Goal: Information Seeking & Learning: Learn about a topic

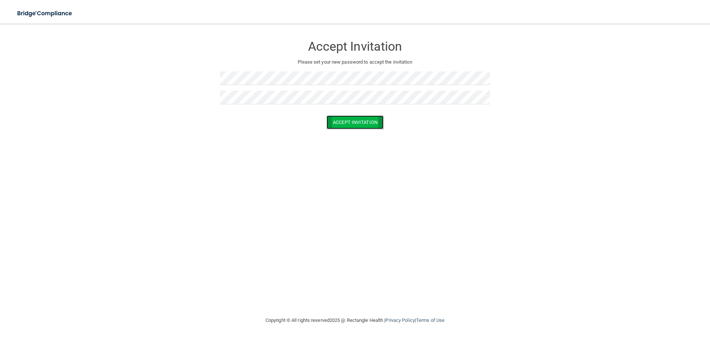
click at [365, 124] on button "Accept Invitation" at bounding box center [355, 122] width 57 height 14
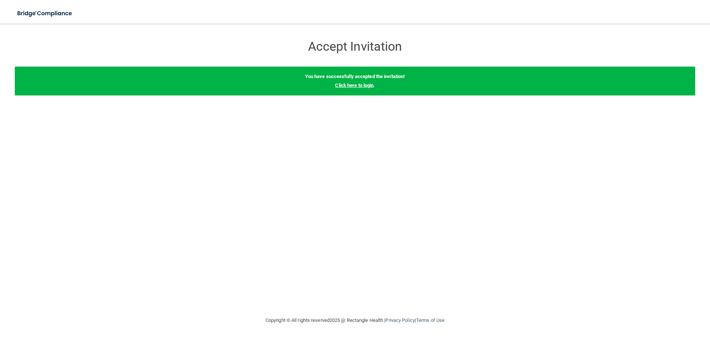
click at [354, 84] on link "Click here to login" at bounding box center [354, 85] width 38 height 6
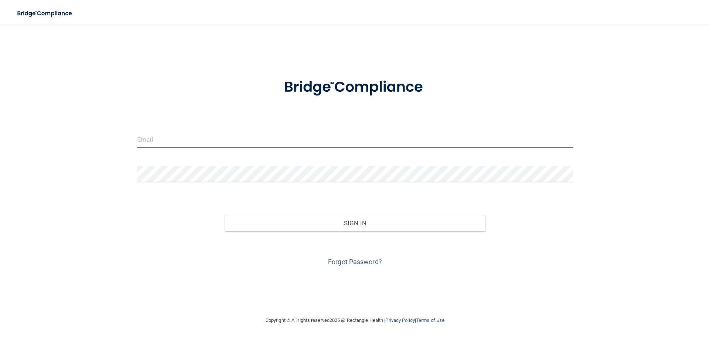
type input "[EMAIL_ADDRESS][DOMAIN_NAME]"
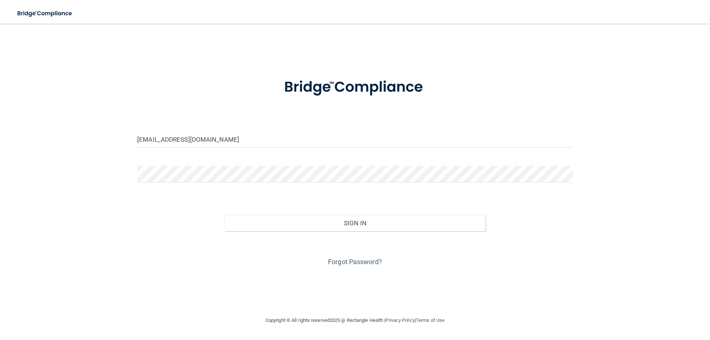
click at [583, 83] on div "[EMAIL_ADDRESS][DOMAIN_NAME] Invalid email/password. You don't have permission …" at bounding box center [355, 169] width 681 height 277
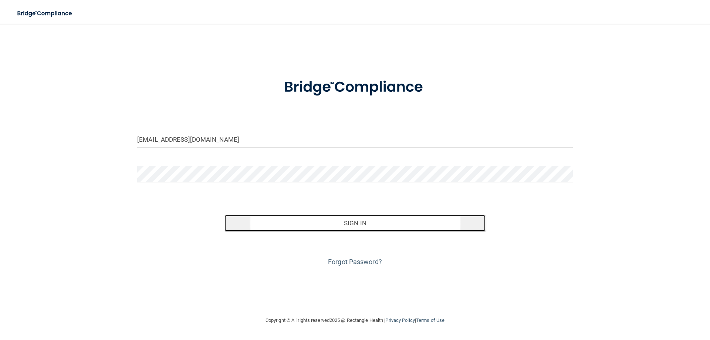
click at [346, 227] on button "Sign In" at bounding box center [354, 223] width 261 height 16
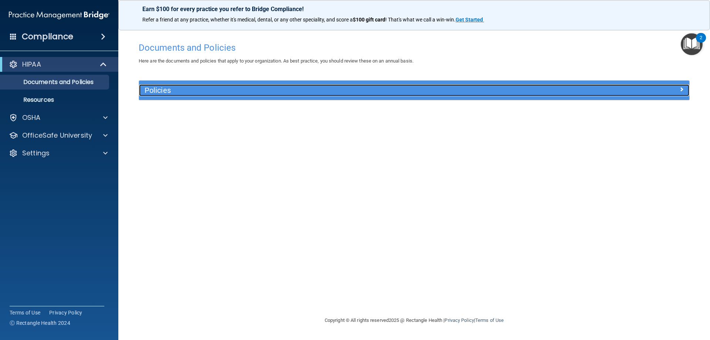
click at [219, 93] on h5 "Policies" at bounding box center [346, 90] width 402 height 8
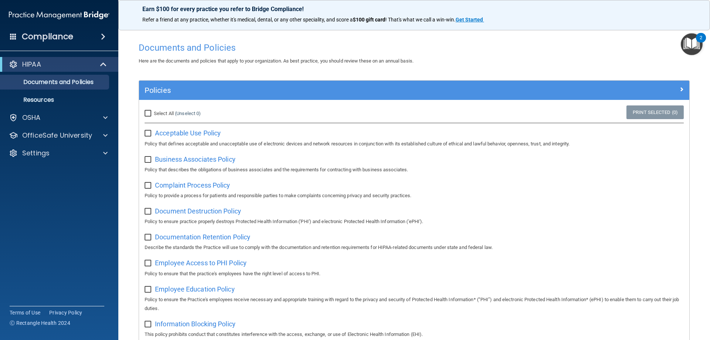
click at [145, 112] on input "Select All (Unselect 0) Unselect All" at bounding box center [149, 114] width 9 height 6
checkbox input "true"
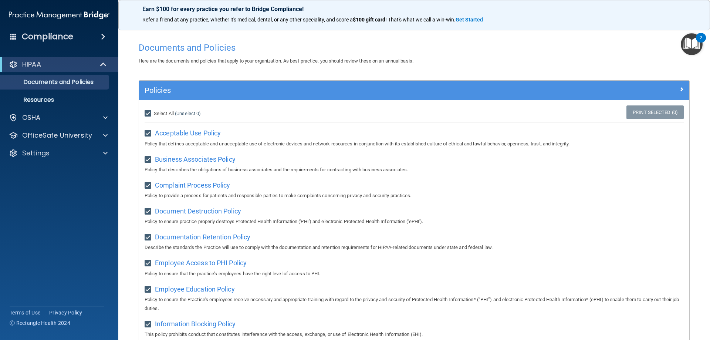
checkbox input "true"
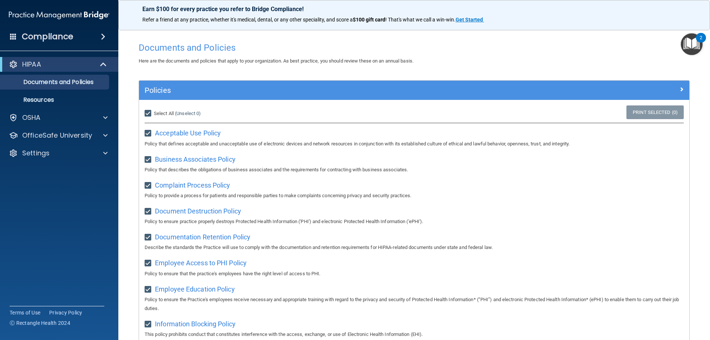
checkbox input "true"
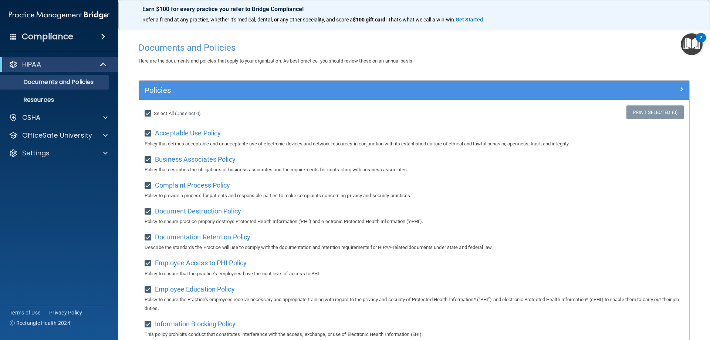
checkbox input "true"
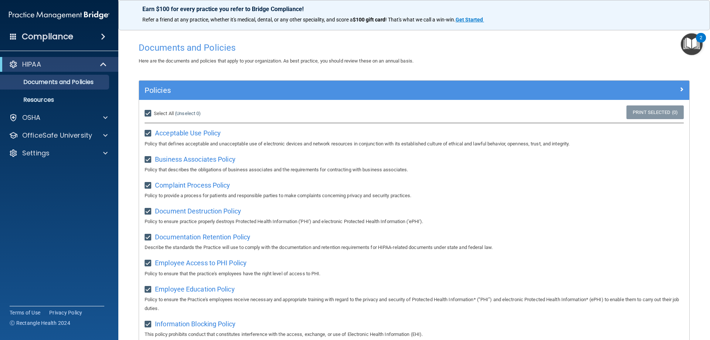
checkbox input "true"
click at [77, 35] on div "Compliance" at bounding box center [59, 36] width 118 height 16
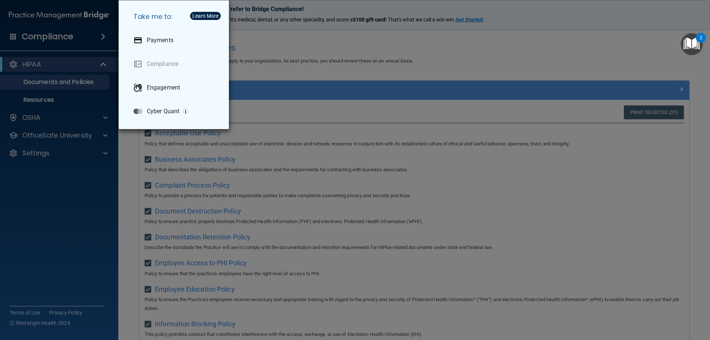
click at [332, 65] on div "Take me to: Payments Compliance Engagement Cyber Quant" at bounding box center [355, 170] width 710 height 340
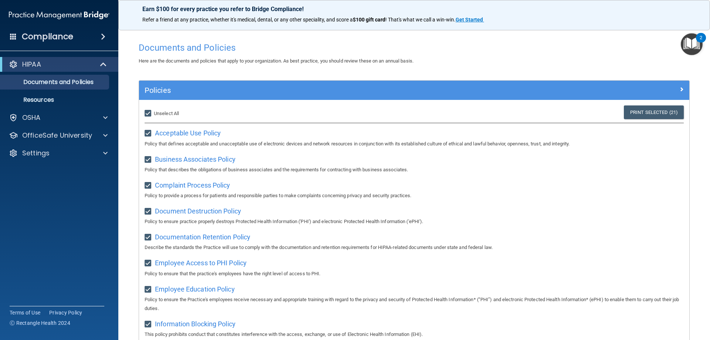
click at [146, 114] on input "Select All (Unselect 21) Unselect All" at bounding box center [149, 114] width 9 height 6
checkbox input "false"
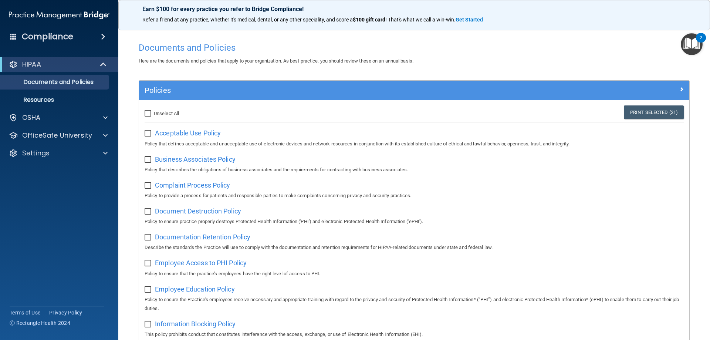
checkbox input "false"
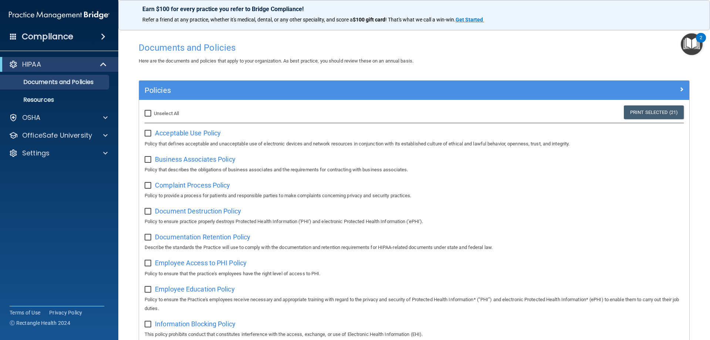
checkbox input "false"
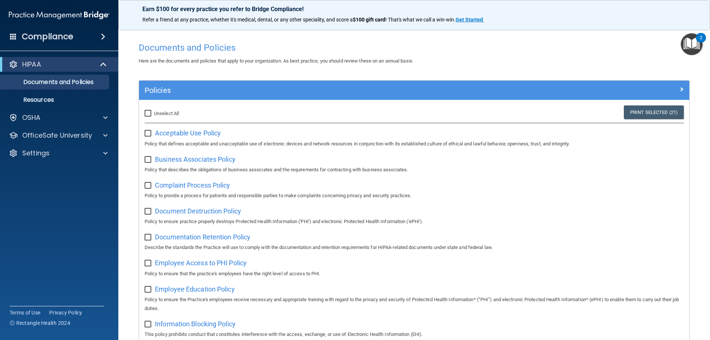
checkbox input "false"
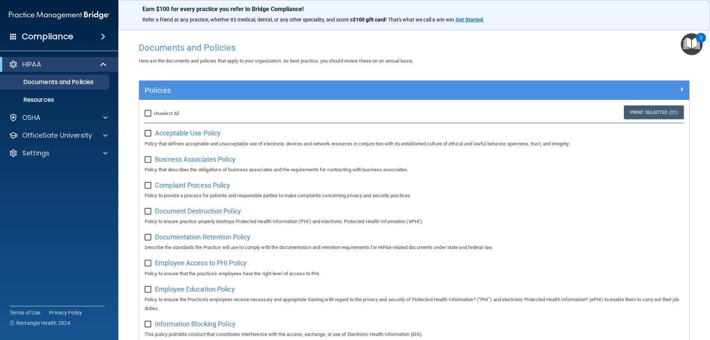
checkbox input "false"
click at [193, 134] on span "Acceptable Use Policy" at bounding box center [188, 133] width 66 height 8
click at [148, 113] on input "Select All (Unselect 0) Unselect All" at bounding box center [149, 114] width 9 height 6
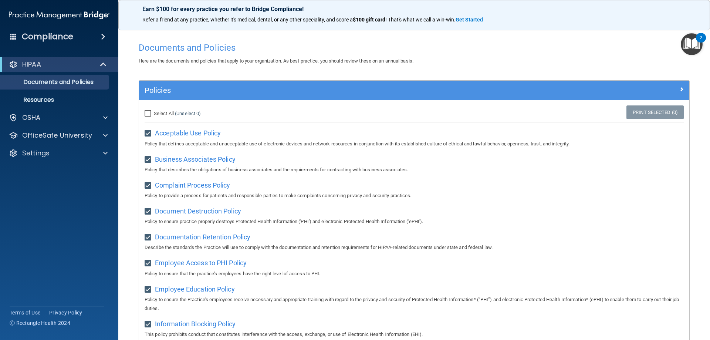
checkbox input "true"
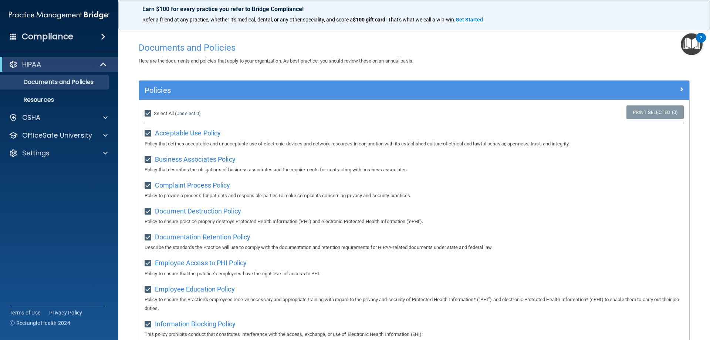
checkbox input "true"
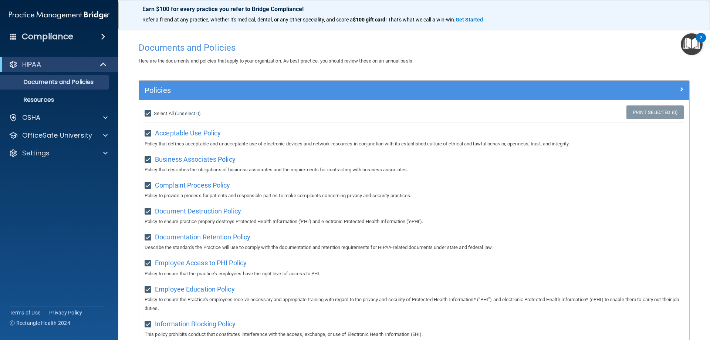
checkbox input "true"
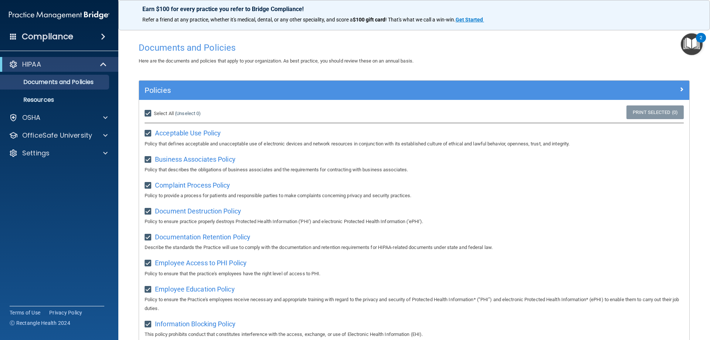
checkbox input "true"
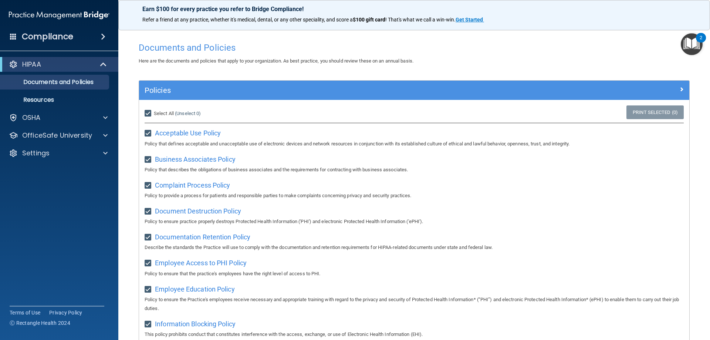
checkbox input "true"
click at [148, 113] on input "Select All (Unselect 21) Unselect All" at bounding box center [149, 114] width 9 height 6
checkbox input "false"
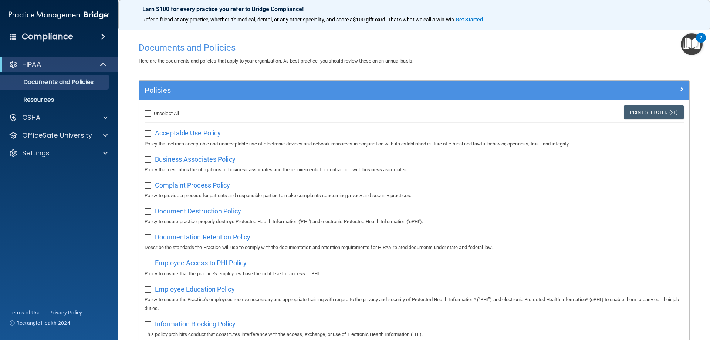
checkbox input "false"
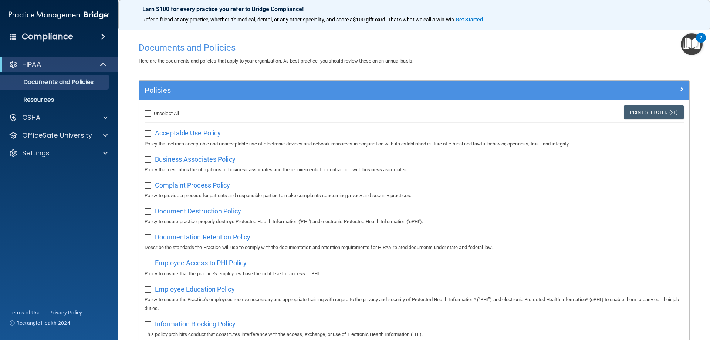
checkbox input "false"
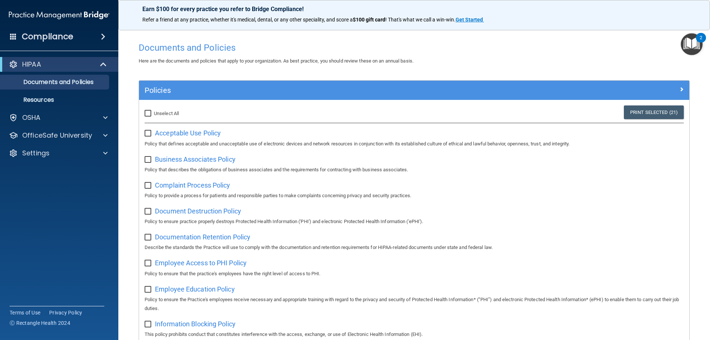
checkbox input "false"
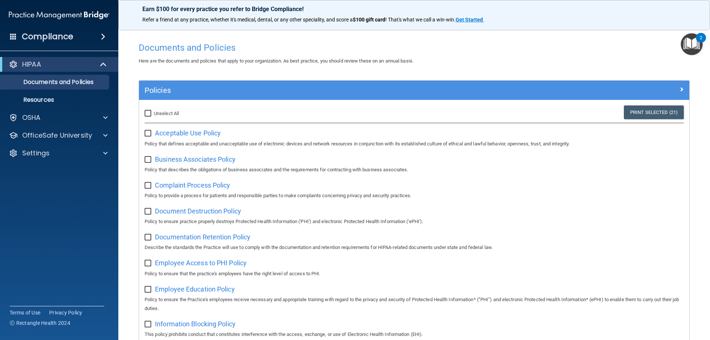
checkbox input "false"
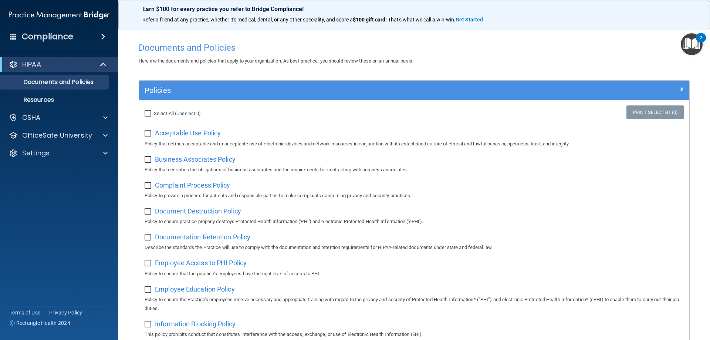
click at [192, 132] on span "Acceptable Use Policy" at bounding box center [188, 133] width 66 height 8
click at [144, 112] on div "Select All (Unselect 0) Unselect All" at bounding box center [230, 113] width 183 height 16
click at [150, 115] on input "Select All (Unselect 0) Unselect All" at bounding box center [149, 114] width 9 height 6
checkbox input "true"
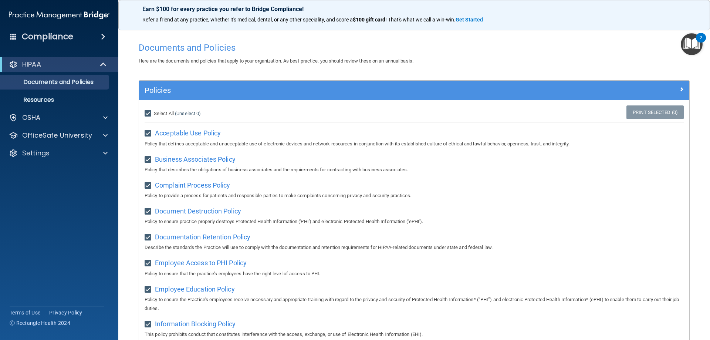
checkbox input "true"
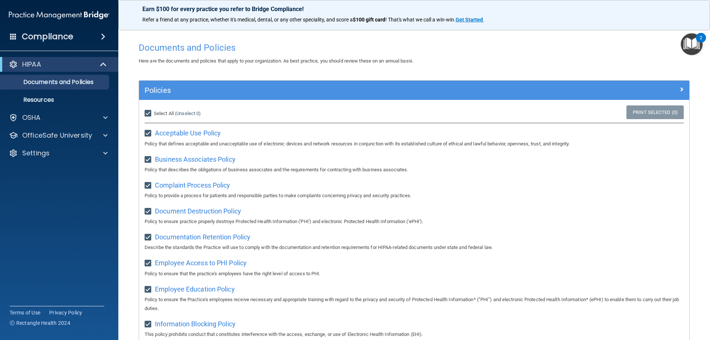
checkbox input "true"
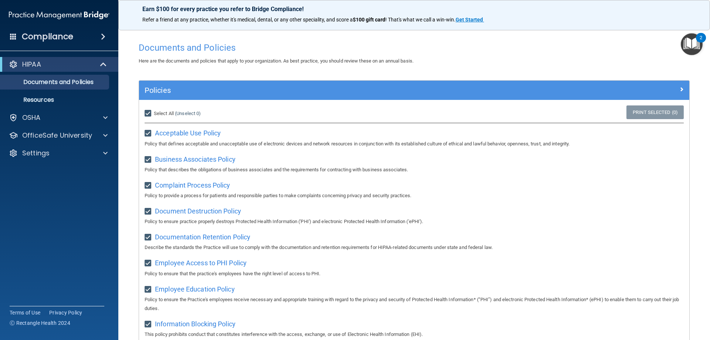
checkbox input "true"
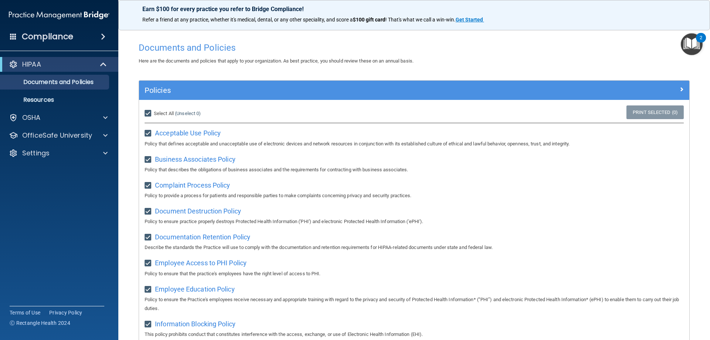
checkbox input "true"
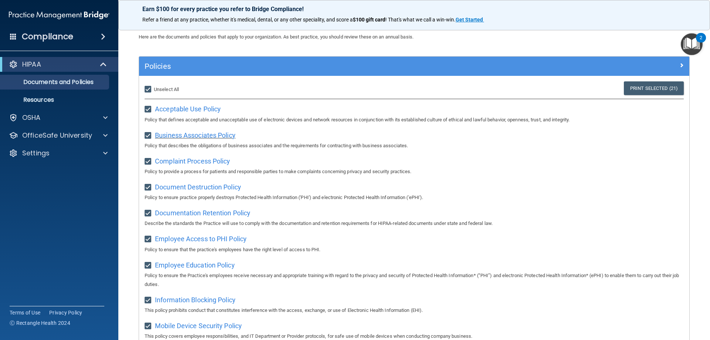
scroll to position [37, 0]
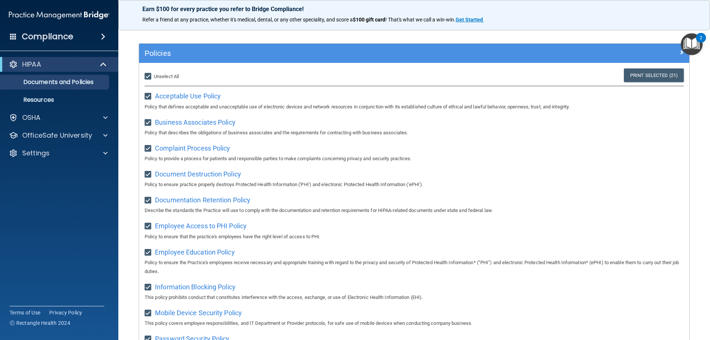
click at [152, 76] on input "Select All (Unselect 21) Unselect All" at bounding box center [149, 77] width 9 height 6
checkbox input "false"
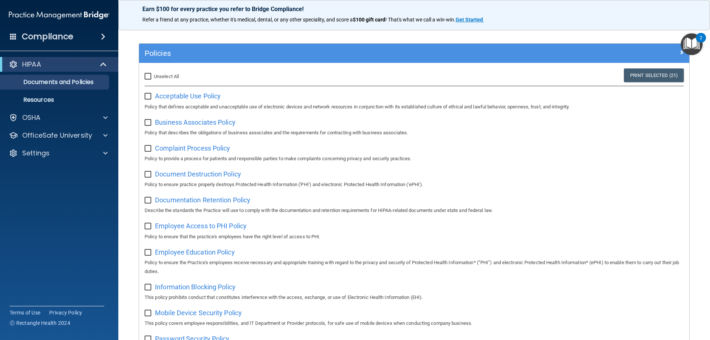
checkbox input "false"
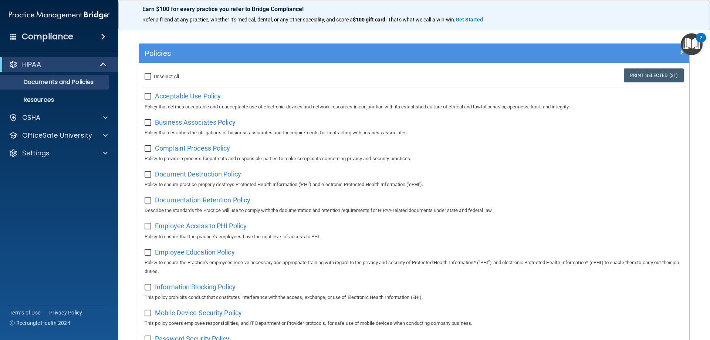
checkbox input "false"
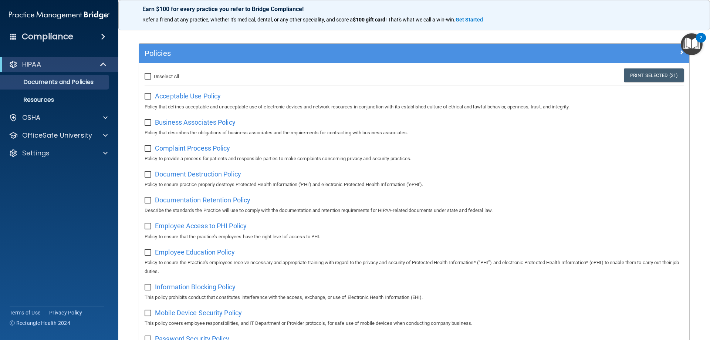
checkbox input "false"
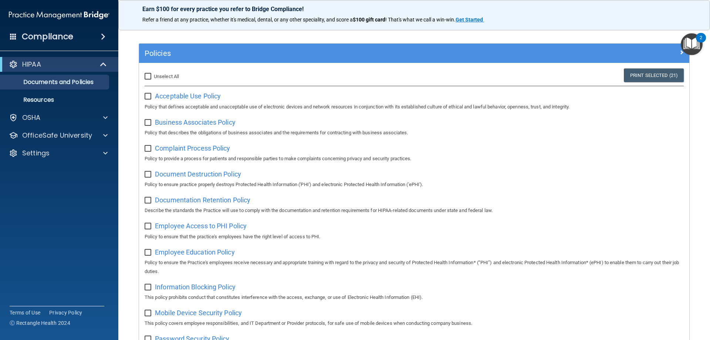
checkbox input "false"
click at [178, 97] on span "Acceptable Use Policy" at bounding box center [188, 96] width 66 height 8
click at [148, 75] on input "Select All (Unselect 0) Unselect All" at bounding box center [149, 77] width 9 height 6
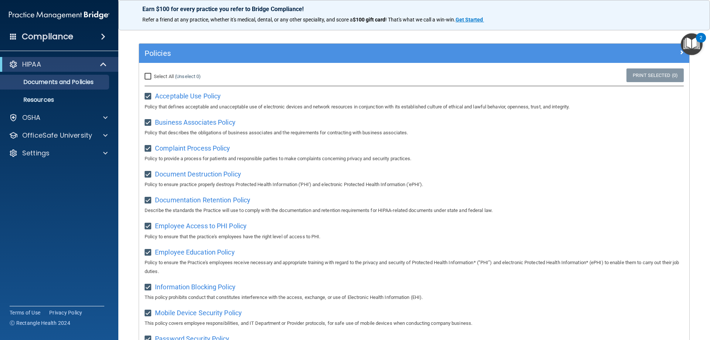
checkbox input "true"
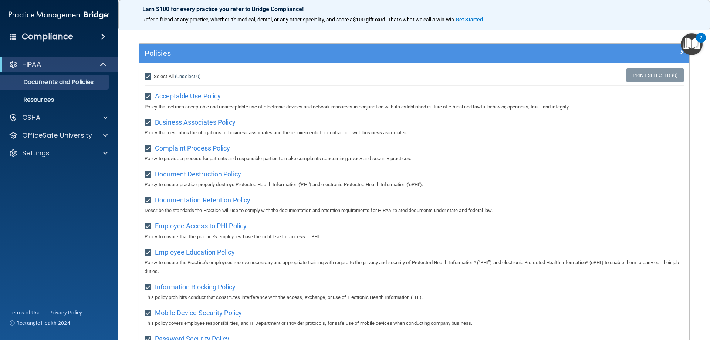
checkbox input "true"
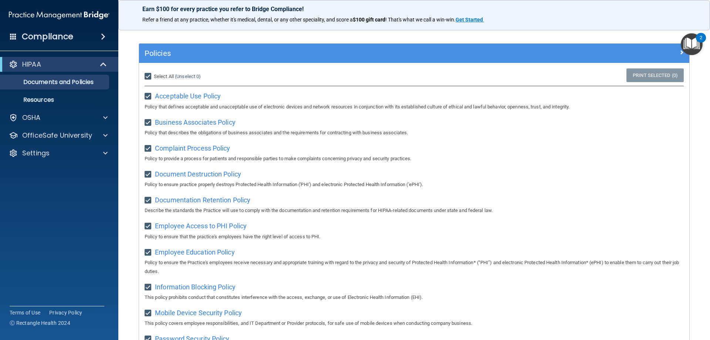
checkbox input "true"
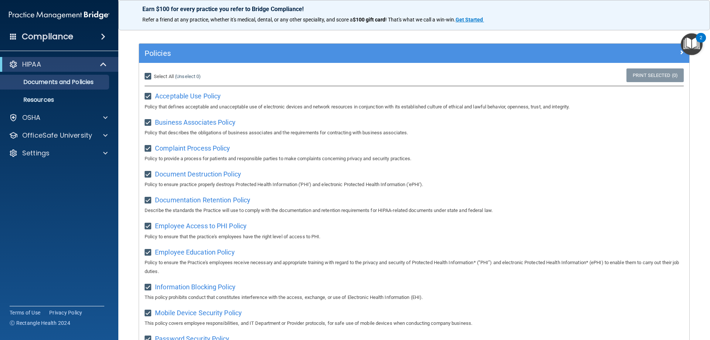
checkbox input "true"
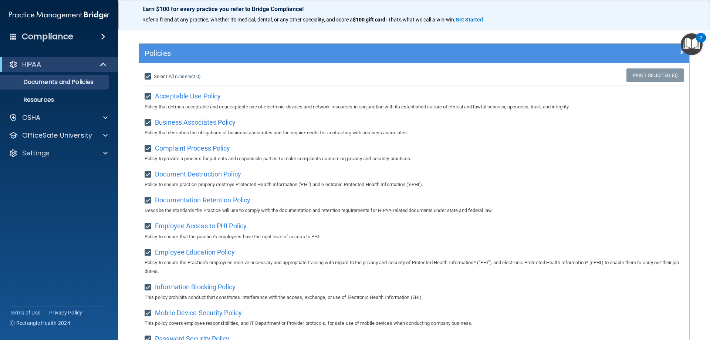
checkbox input "true"
click at [149, 77] on input "Select All (Unselect 21) Unselect All" at bounding box center [149, 77] width 9 height 6
checkbox input "false"
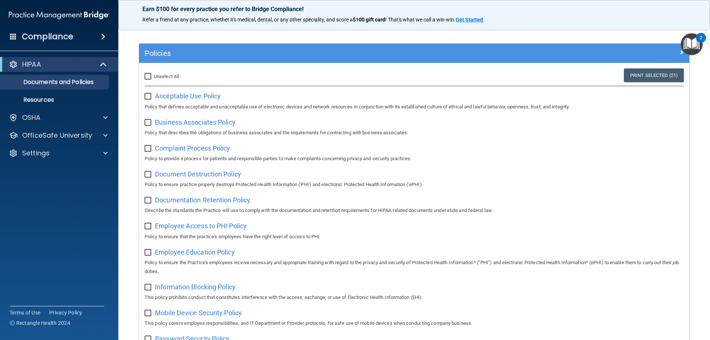
checkbox input "false"
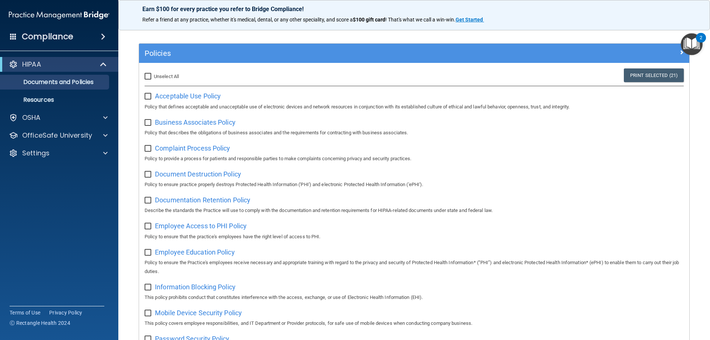
checkbox input "false"
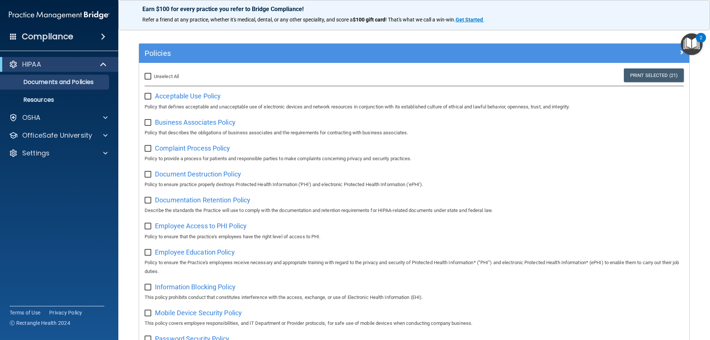
checkbox input "false"
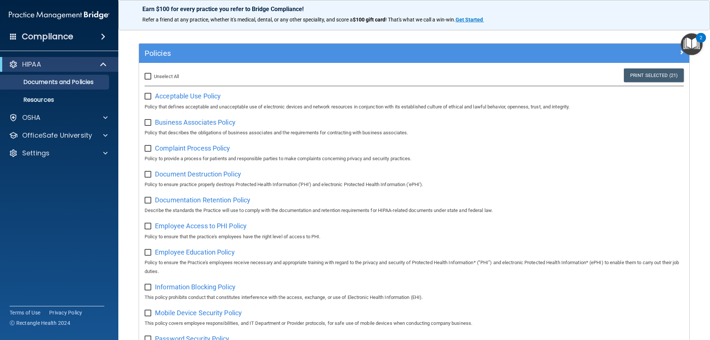
checkbox input "false"
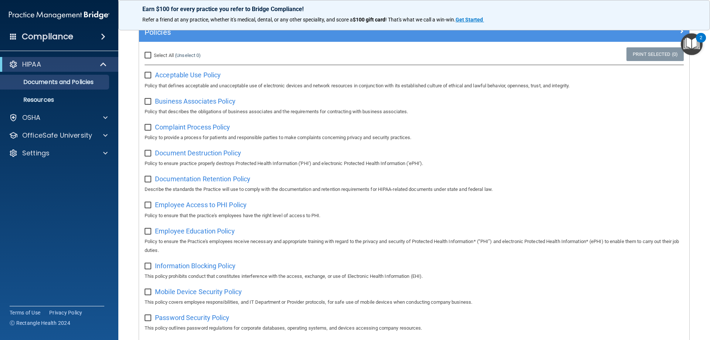
scroll to position [0, 0]
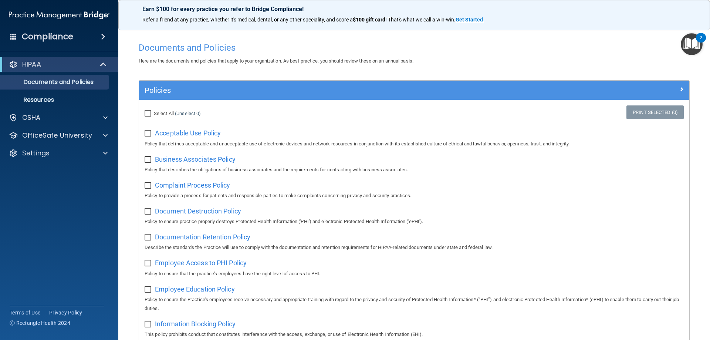
click at [72, 16] on img at bounding box center [59, 15] width 101 height 15
click at [69, 38] on h4 "Compliance" at bounding box center [47, 36] width 51 height 10
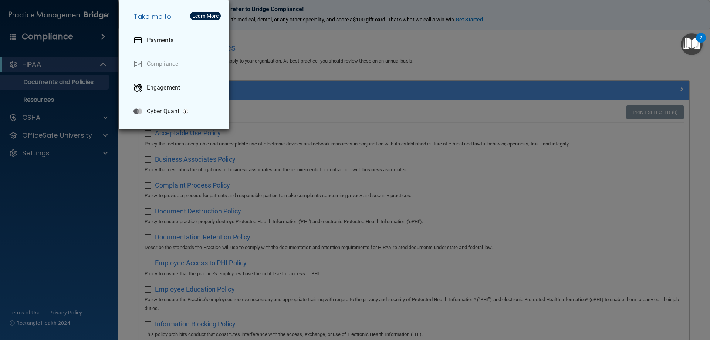
click at [273, 51] on div "Take me to: Payments Compliance Engagement Cyber Quant" at bounding box center [355, 170] width 710 height 340
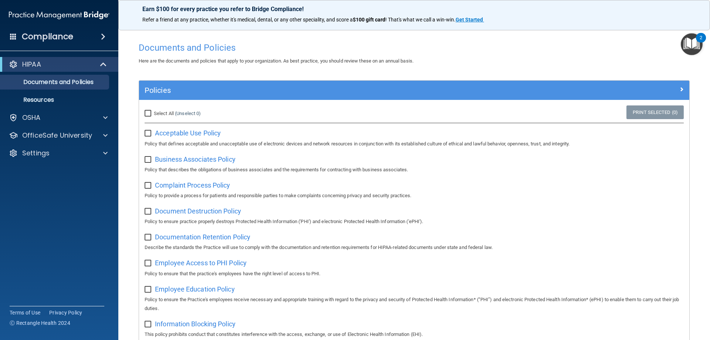
click at [93, 40] on div "Compliance" at bounding box center [59, 36] width 118 height 16
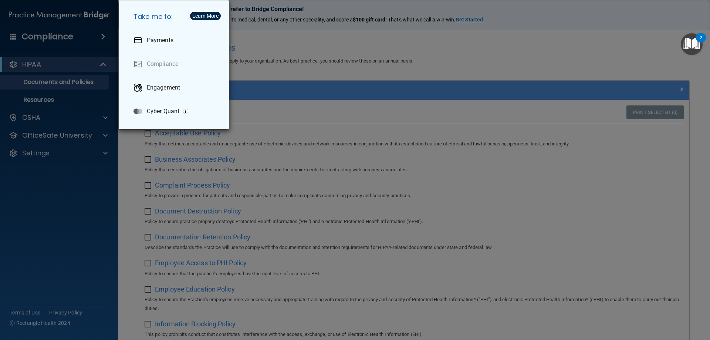
click at [271, 51] on div "Take me to: Payments Compliance Engagement Cyber Quant" at bounding box center [355, 170] width 710 height 340
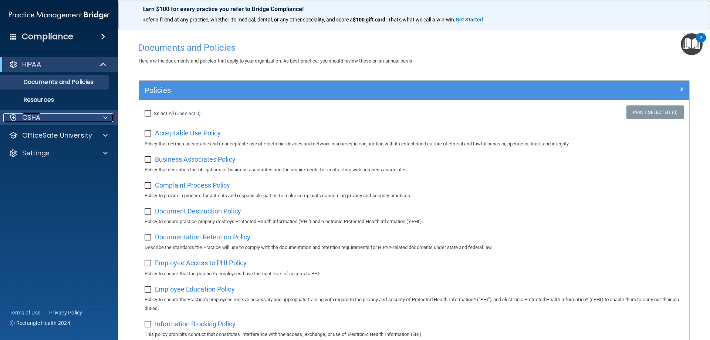
click at [73, 114] on div "OSHA" at bounding box center [49, 117] width 92 height 9
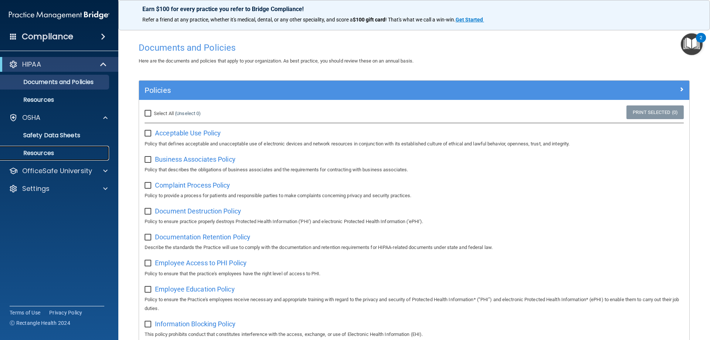
click at [75, 149] on link "Resources" at bounding box center [51, 153] width 117 height 15
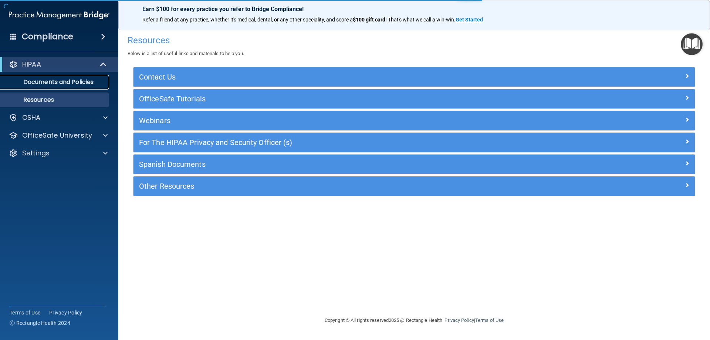
click at [85, 80] on p "Documents and Policies" at bounding box center [55, 81] width 101 height 7
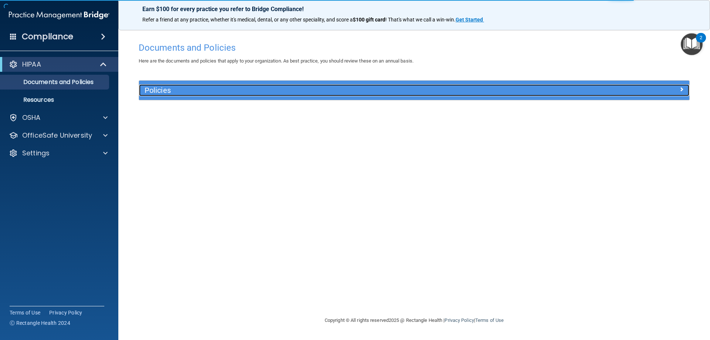
click at [232, 94] on h5 "Policies" at bounding box center [346, 90] width 402 height 8
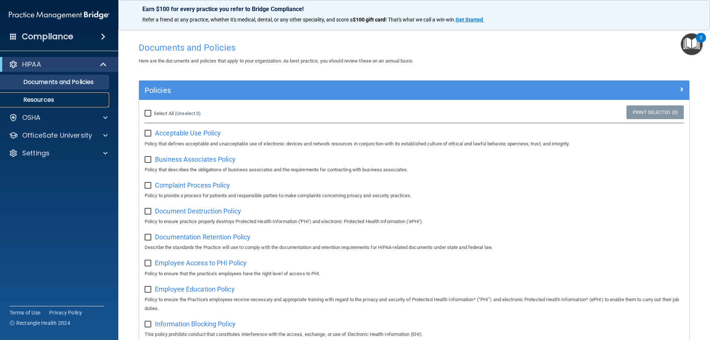
click at [59, 93] on link "Resources" at bounding box center [51, 99] width 117 height 15
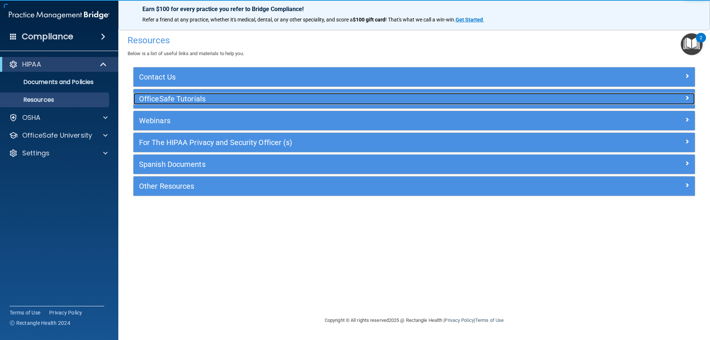
click at [222, 97] on h5 "OfficeSafe Tutorials" at bounding box center [344, 99] width 410 height 8
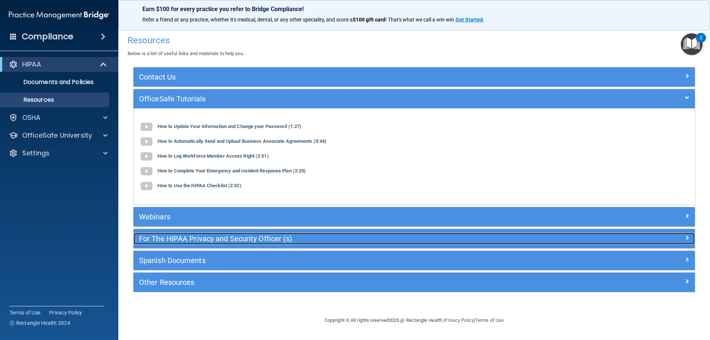
click at [218, 240] on h5 "For The HIPAA Privacy and Security Officer (s)" at bounding box center [344, 238] width 410 height 8
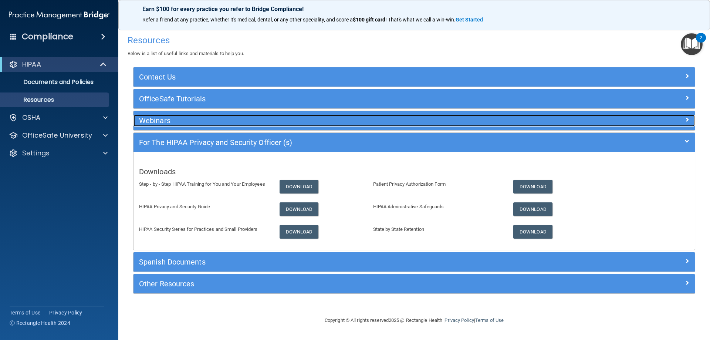
click at [202, 118] on h5 "Webinars" at bounding box center [344, 121] width 410 height 8
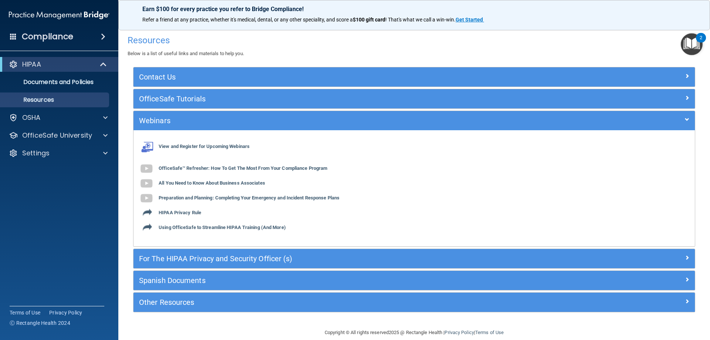
click at [207, 109] on div "Contact Us Main Number: 800-588-0254 E-mail Us Anytime at support@pcihipaa.com …" at bounding box center [414, 189] width 562 height 245
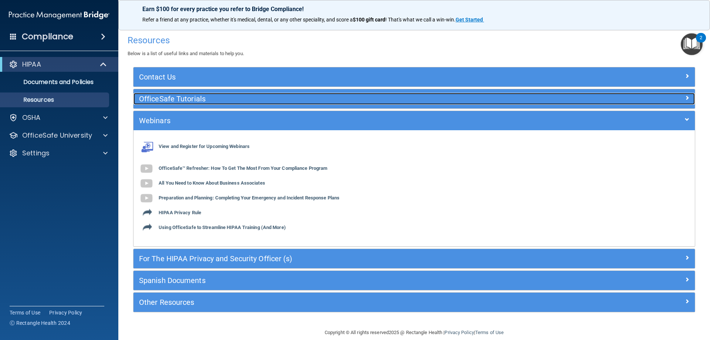
click at [212, 95] on h5 "OfficeSafe Tutorials" at bounding box center [344, 99] width 410 height 8
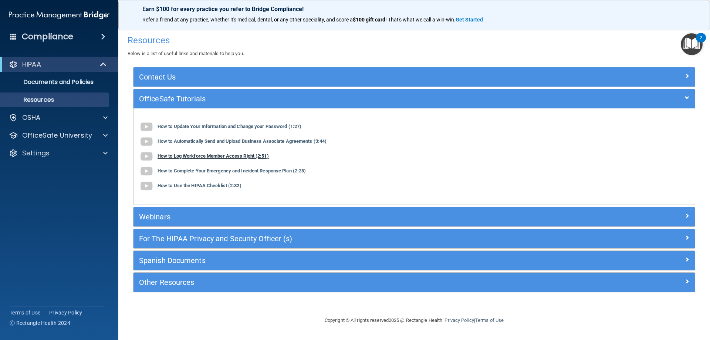
click at [219, 155] on b "How to Log Workforce Member Access Right (2:51)" at bounding box center [213, 156] width 111 height 6
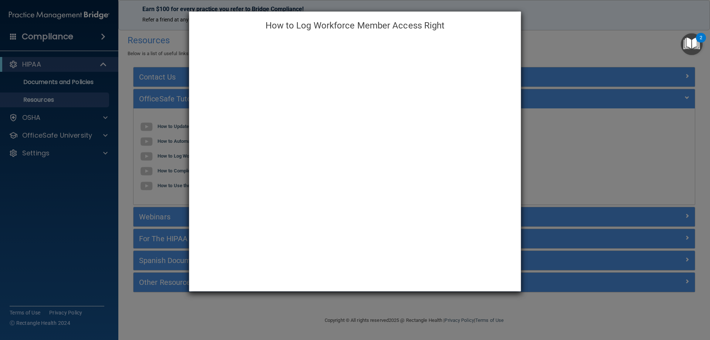
click at [152, 26] on div "How to Log Workforce Member Access Right" at bounding box center [355, 170] width 710 height 340
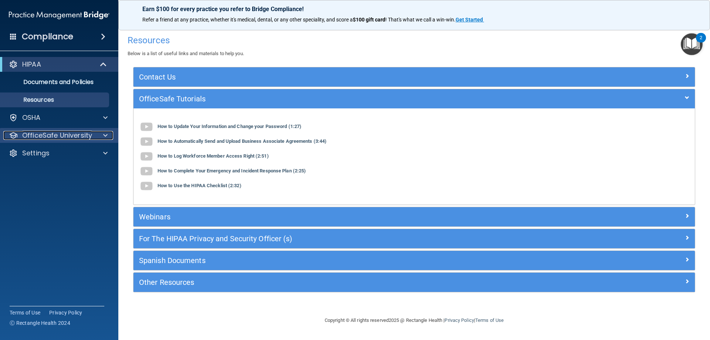
click at [89, 134] on p "OfficeSafe University" at bounding box center [57, 135] width 70 height 9
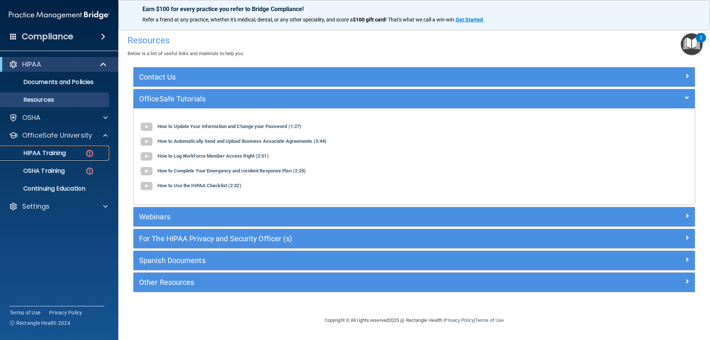
click at [78, 151] on div "HIPAA Training" at bounding box center [55, 152] width 101 height 7
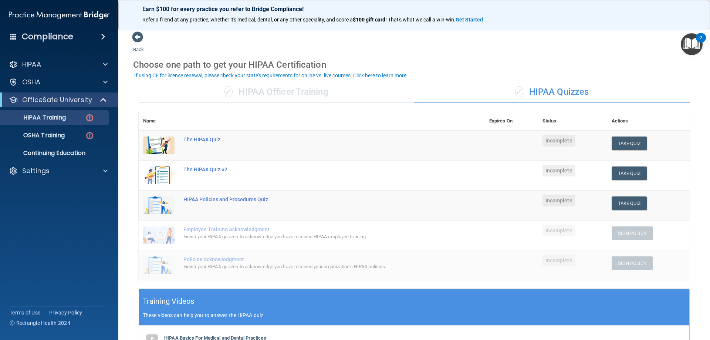
click at [212, 138] on div "The HIPAA Quiz" at bounding box center [315, 139] width 264 height 6
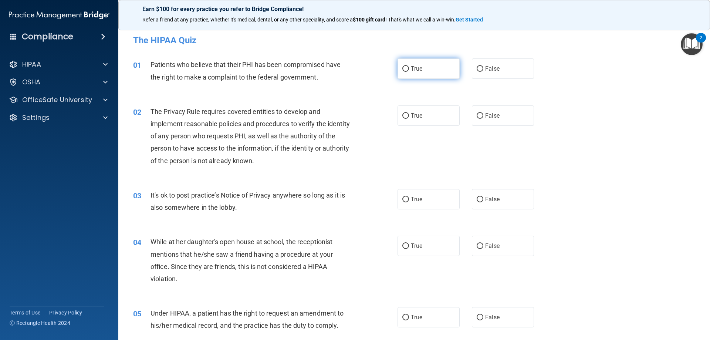
click at [410, 74] on label "True" at bounding box center [429, 68] width 62 height 20
click at [409, 72] on input "True" at bounding box center [405, 69] width 7 height 6
radio input "true"
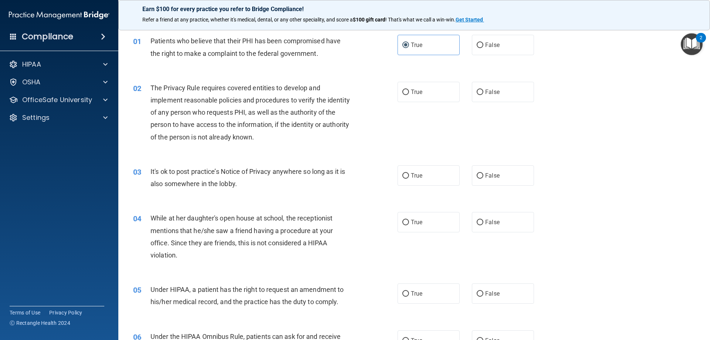
scroll to position [37, 0]
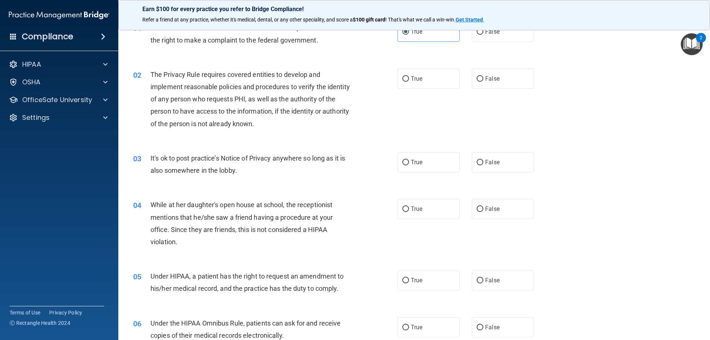
click at [394, 81] on div "02 The Privacy Rule requires covered entities to develop and implement reasonab…" at bounding box center [265, 100] width 287 height 65
click at [405, 80] on input "True" at bounding box center [405, 79] width 7 height 6
radio input "true"
click at [490, 158] on label "False" at bounding box center [503, 162] width 62 height 20
click at [483, 160] on input "False" at bounding box center [480, 163] width 7 height 6
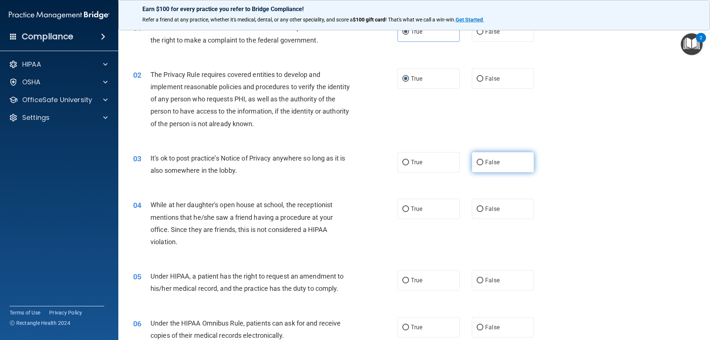
radio input "true"
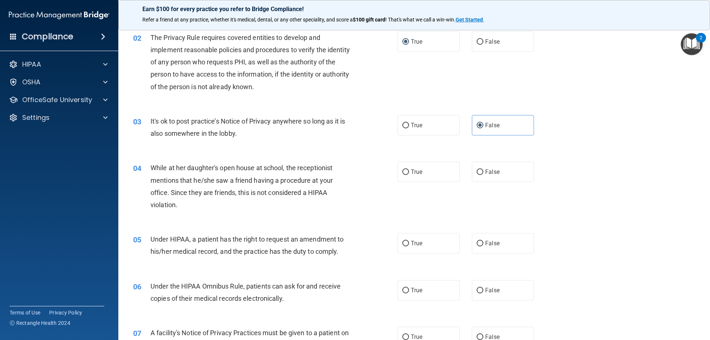
scroll to position [111, 0]
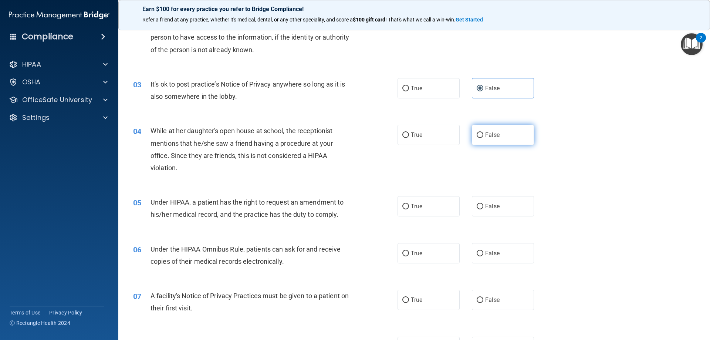
click at [514, 142] on label "False" at bounding box center [503, 135] width 62 height 20
click at [483, 138] on input "False" at bounding box center [480, 135] width 7 height 6
radio input "true"
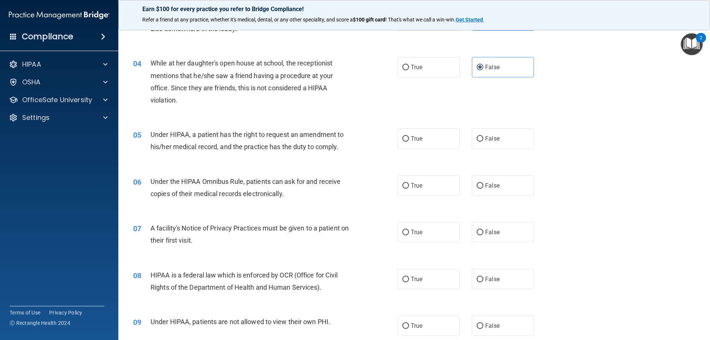
scroll to position [185, 0]
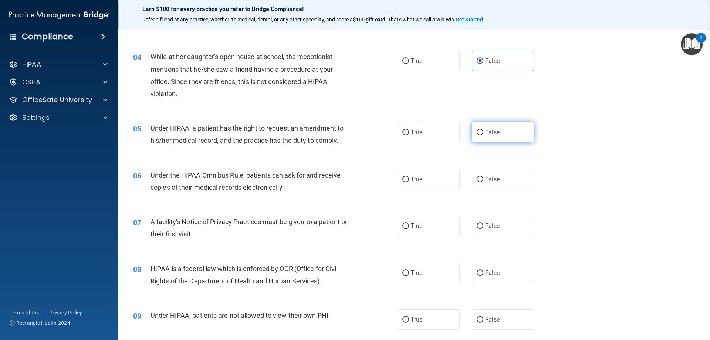
click at [486, 127] on label "False" at bounding box center [503, 132] width 62 height 20
click at [483, 130] on input "False" at bounding box center [480, 133] width 7 height 6
radio input "true"
click at [419, 177] on span "True" at bounding box center [416, 179] width 11 height 7
click at [409, 177] on input "True" at bounding box center [405, 180] width 7 height 6
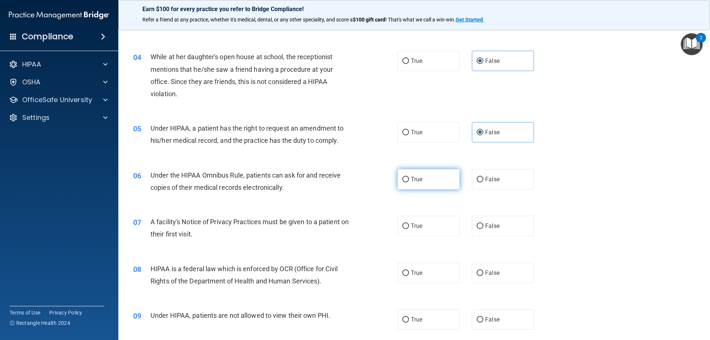
radio input "true"
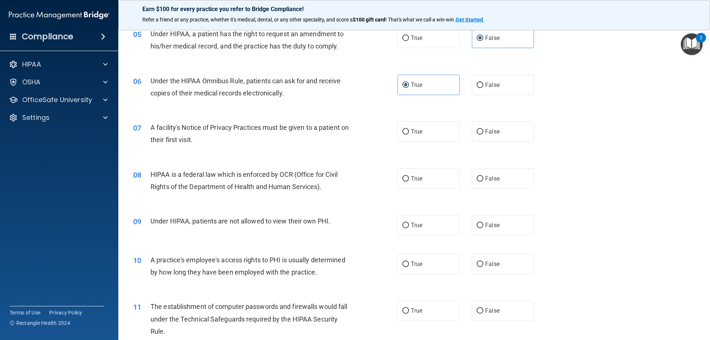
scroll to position [296, 0]
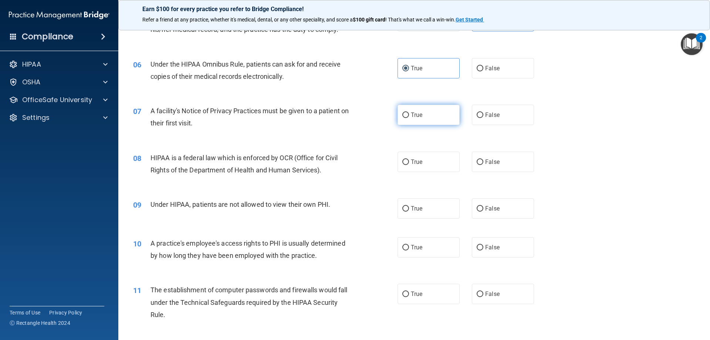
click at [425, 121] on label "True" at bounding box center [429, 115] width 62 height 20
click at [409, 118] on input "True" at bounding box center [405, 115] width 7 height 6
radio input "true"
click at [422, 152] on label "True" at bounding box center [429, 162] width 62 height 20
click at [409, 159] on input "True" at bounding box center [405, 162] width 7 height 6
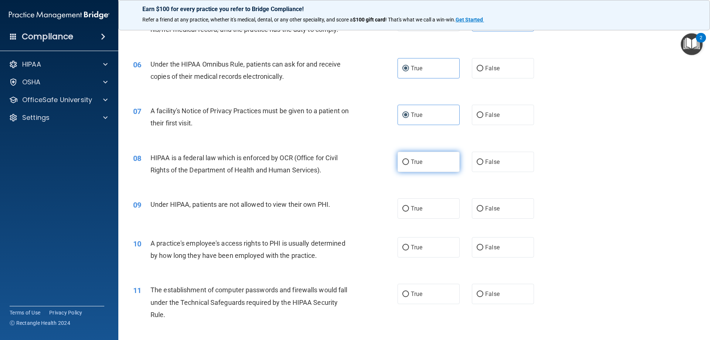
radio input "true"
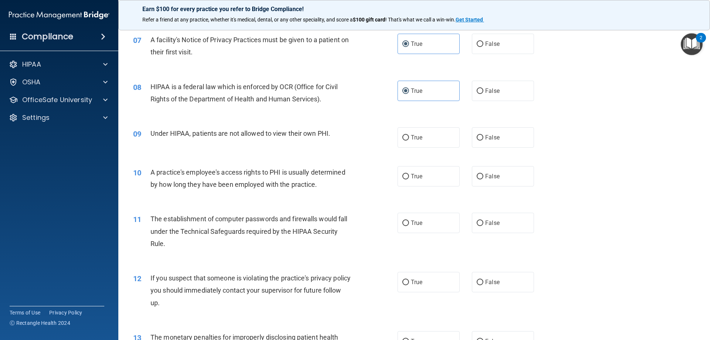
scroll to position [370, 0]
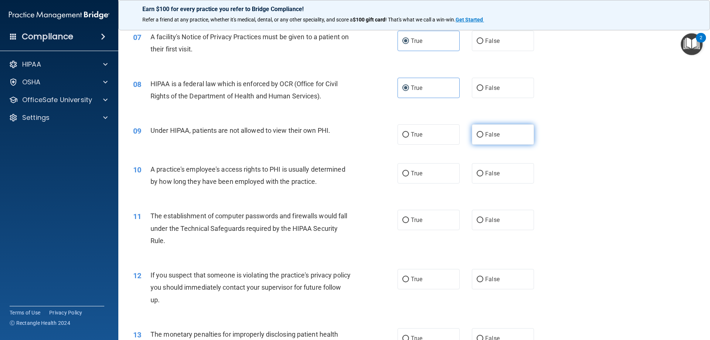
click at [486, 129] on label "False" at bounding box center [503, 134] width 62 height 20
click at [483, 132] on input "False" at bounding box center [480, 135] width 7 height 6
radio input "true"
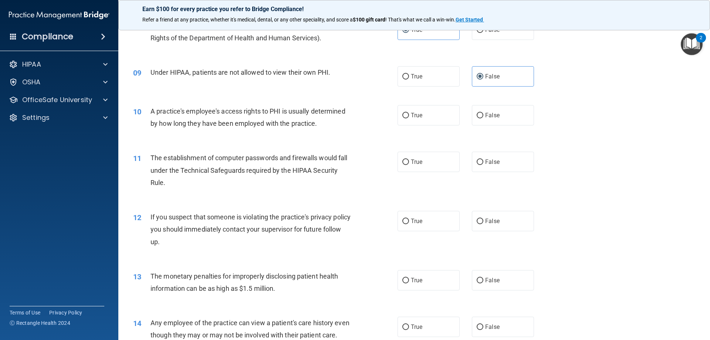
scroll to position [444, 0]
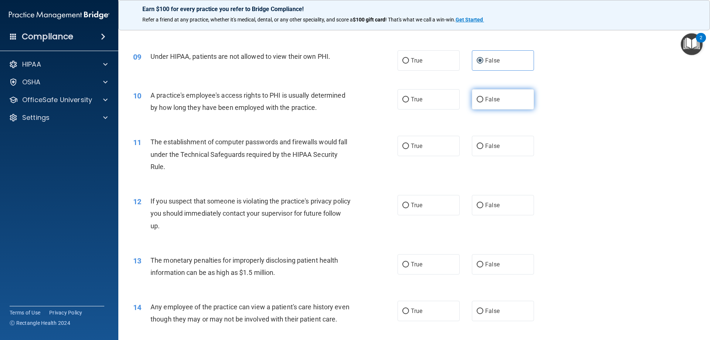
click at [487, 99] on span "False" at bounding box center [492, 99] width 14 height 7
click at [483, 99] on input "False" at bounding box center [480, 100] width 7 height 6
radio input "true"
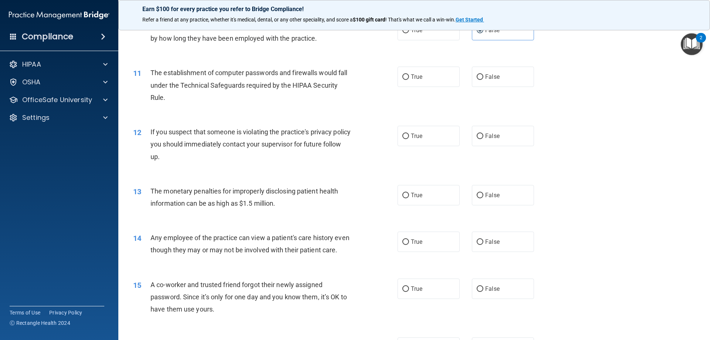
scroll to position [518, 0]
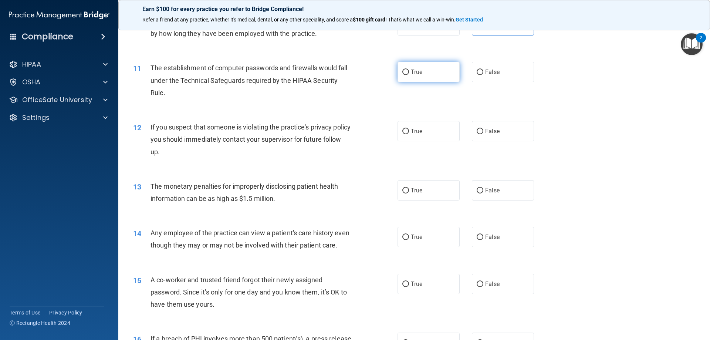
click at [413, 75] on span "True" at bounding box center [416, 71] width 11 height 7
click at [409, 75] on input "True" at bounding box center [405, 73] width 7 height 6
radio input "true"
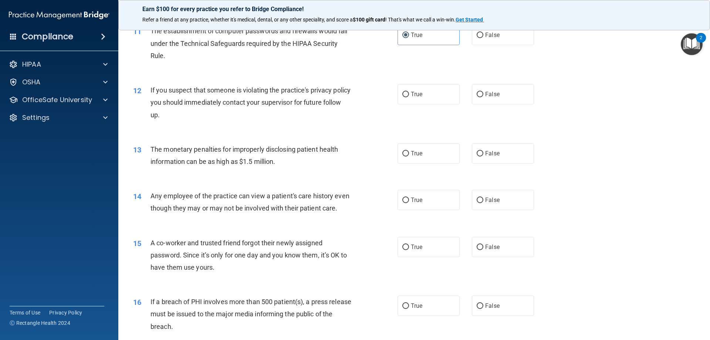
scroll to position [592, 0]
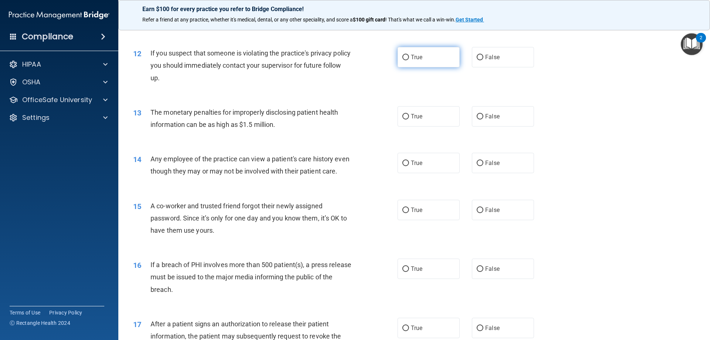
click at [434, 60] on label "True" at bounding box center [429, 57] width 62 height 20
click at [409, 60] on input "True" at bounding box center [405, 58] width 7 height 6
radio input "true"
click at [424, 111] on label "True" at bounding box center [429, 116] width 62 height 20
click at [409, 114] on input "True" at bounding box center [405, 117] width 7 height 6
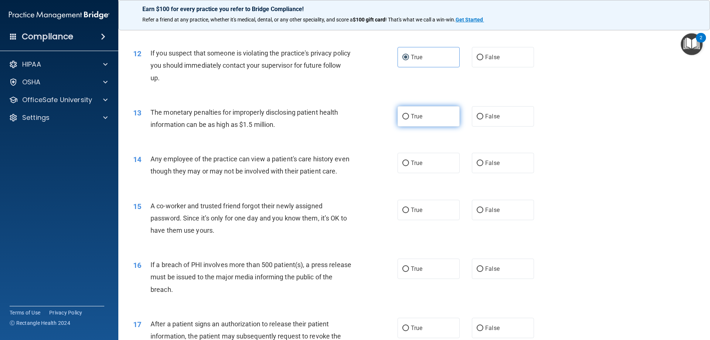
radio input "true"
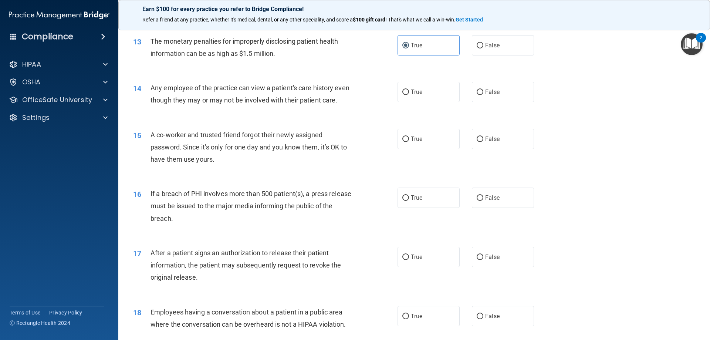
scroll to position [666, 0]
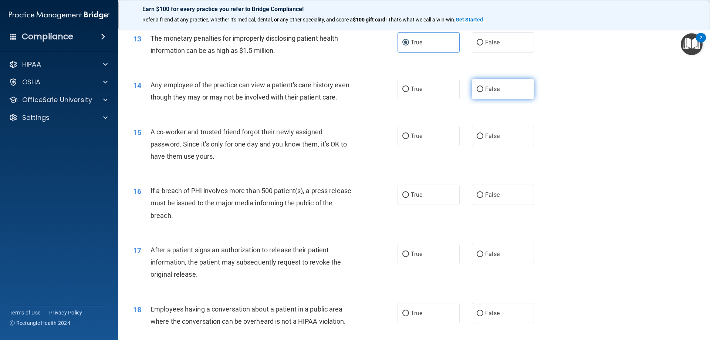
click at [478, 91] on input "False" at bounding box center [480, 90] width 7 height 6
radio input "true"
click at [416, 96] on label "True" at bounding box center [429, 89] width 62 height 20
click at [409, 92] on input "True" at bounding box center [405, 90] width 7 height 6
radio input "true"
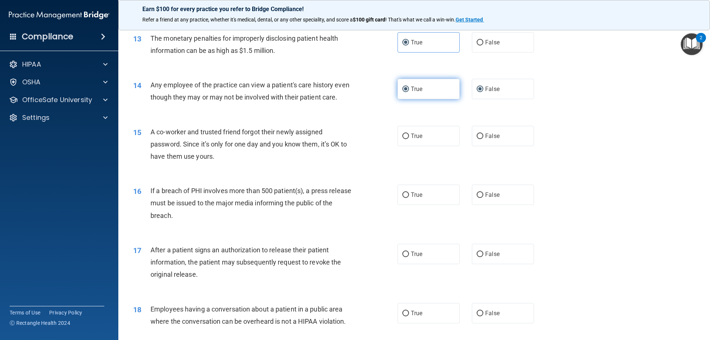
radio input "false"
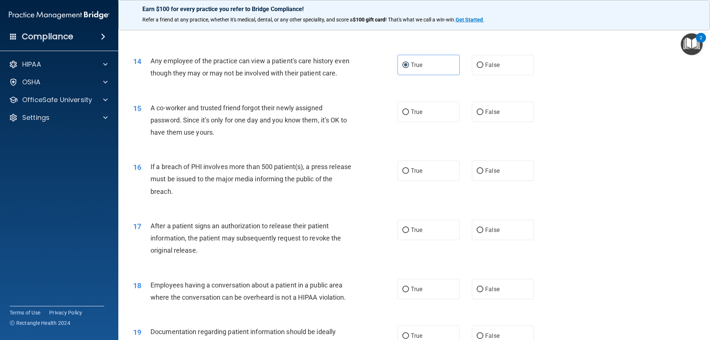
scroll to position [703, 0]
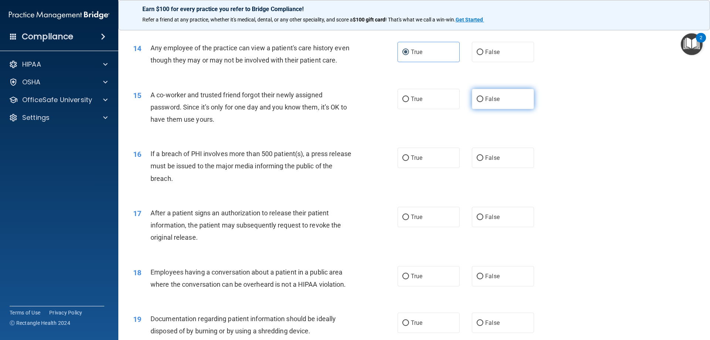
click at [511, 104] on label "False" at bounding box center [503, 99] width 62 height 20
click at [483, 102] on input "False" at bounding box center [480, 100] width 7 height 6
radio input "true"
click at [484, 57] on label "False" at bounding box center [503, 52] width 62 height 20
click at [483, 55] on input "False" at bounding box center [480, 53] width 7 height 6
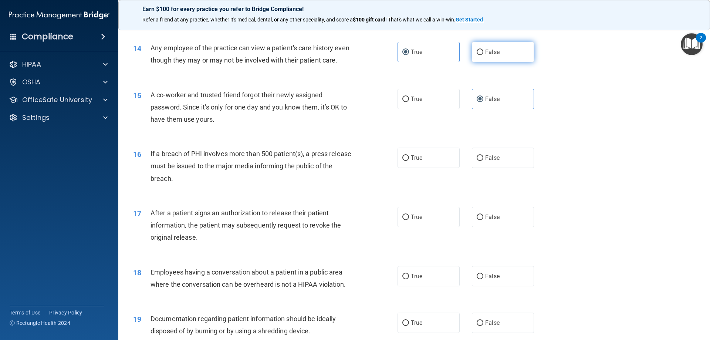
radio input "true"
radio input "false"
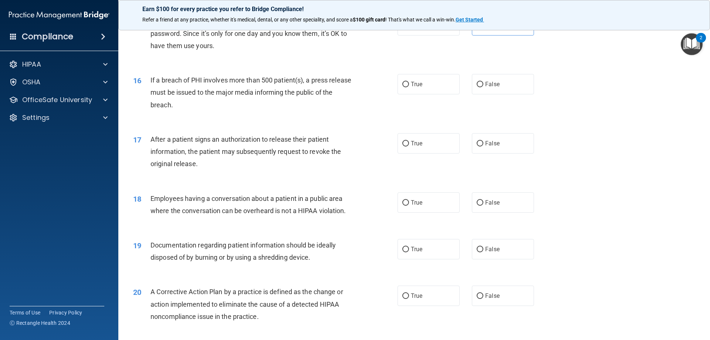
scroll to position [777, 0]
click at [422, 94] on label "True" at bounding box center [429, 84] width 62 height 20
click at [409, 87] on input "True" at bounding box center [405, 84] width 7 height 6
radio input "true"
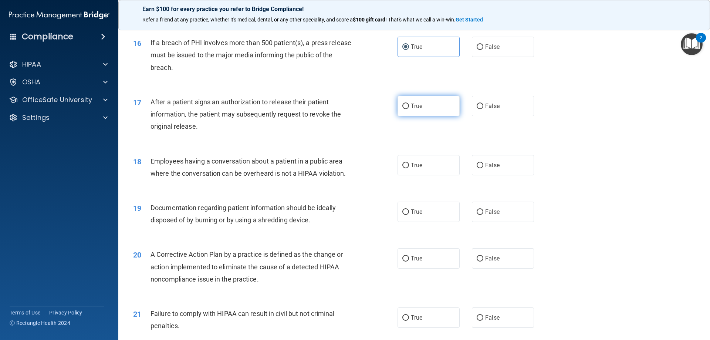
click at [423, 116] on label "True" at bounding box center [429, 106] width 62 height 20
click at [409, 109] on input "True" at bounding box center [405, 107] width 7 height 6
radio input "true"
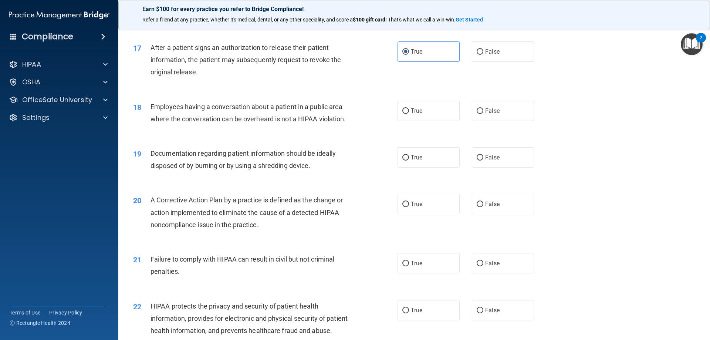
scroll to position [888, 0]
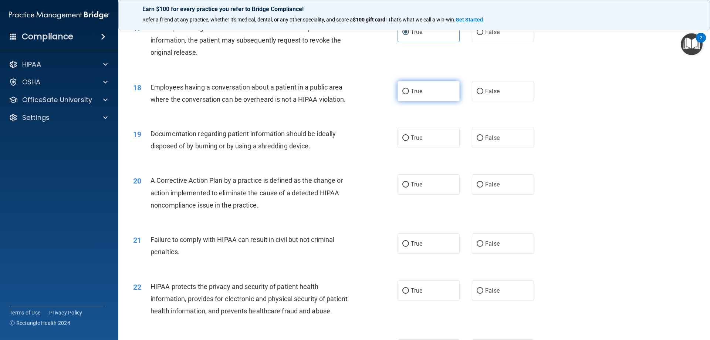
click at [423, 101] on label "True" at bounding box center [429, 91] width 62 height 20
click at [409, 94] on input "True" at bounding box center [405, 92] width 7 height 6
radio input "true"
click at [520, 95] on label "False" at bounding box center [503, 91] width 62 height 20
click at [483, 94] on input "False" at bounding box center [480, 92] width 7 height 6
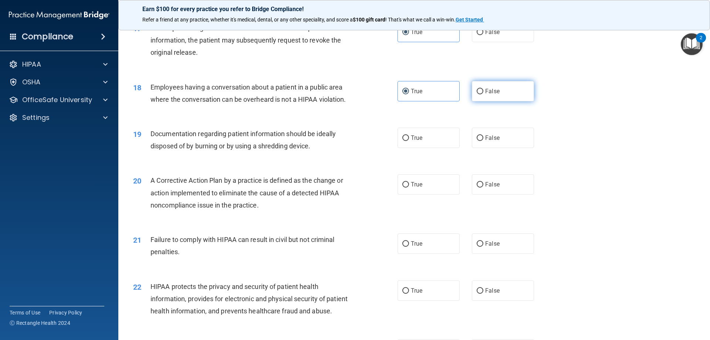
radio input "true"
radio input "false"
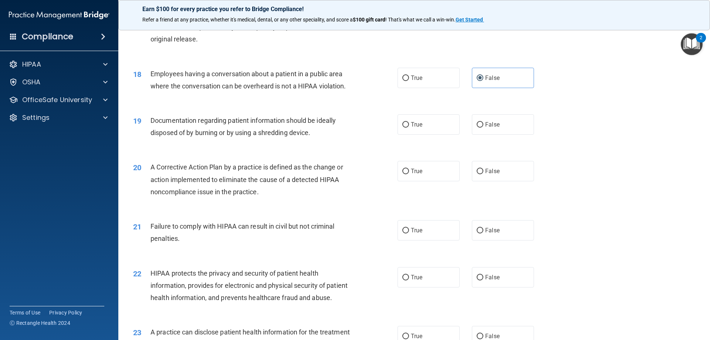
scroll to position [925, 0]
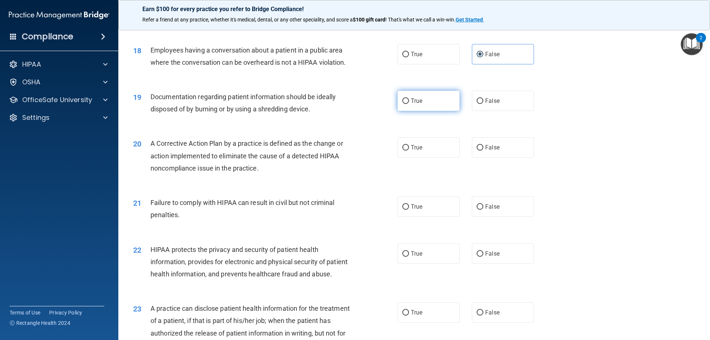
click at [421, 111] on label "True" at bounding box center [429, 101] width 62 height 20
click at [409, 104] on input "True" at bounding box center [405, 101] width 7 height 6
radio input "true"
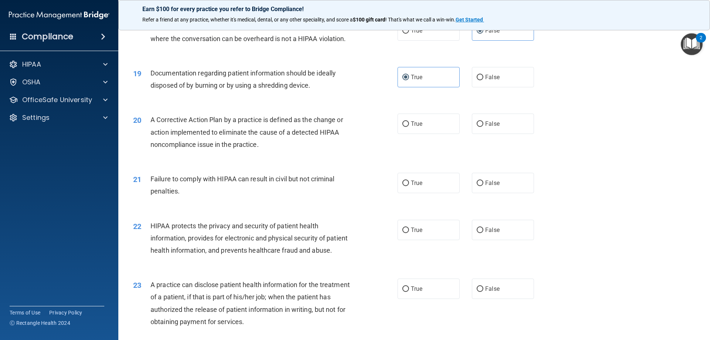
scroll to position [962, 0]
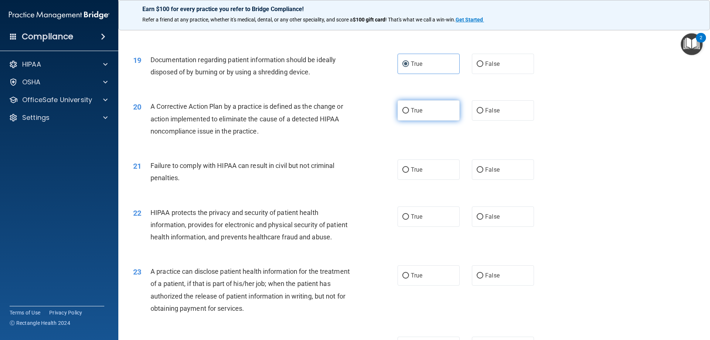
click at [415, 121] on label "True" at bounding box center [429, 110] width 62 height 20
click at [409, 114] on input "True" at bounding box center [405, 111] width 7 height 6
radio input "true"
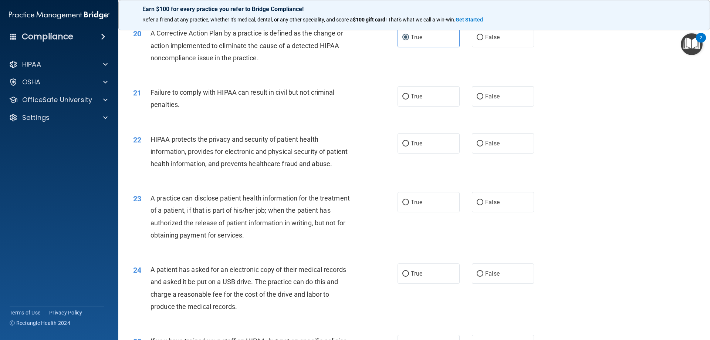
scroll to position [1036, 0]
click at [479, 99] on input "False" at bounding box center [480, 96] width 7 height 6
radio input "true"
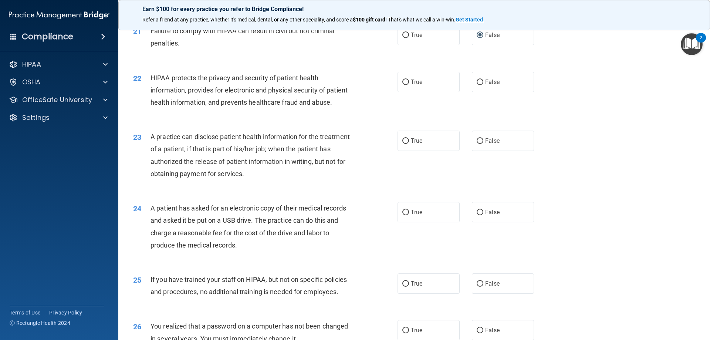
scroll to position [1110, 0]
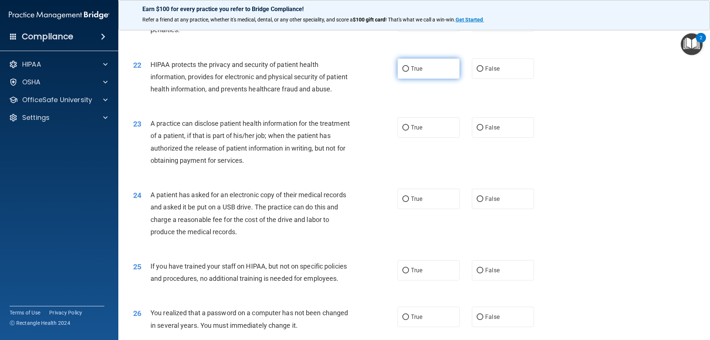
click at [411, 72] on span "True" at bounding box center [416, 68] width 11 height 7
click at [409, 72] on input "True" at bounding box center [405, 69] width 7 height 6
radio input "true"
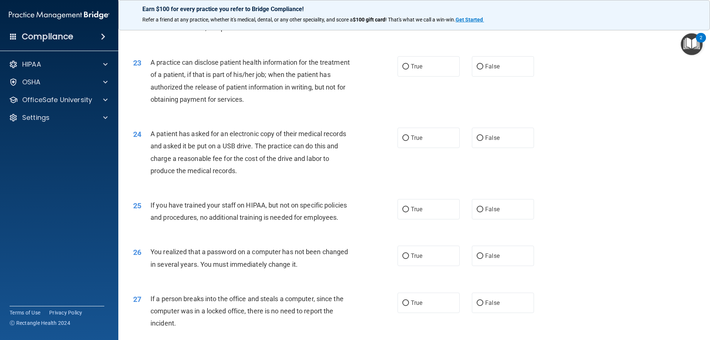
scroll to position [1184, 0]
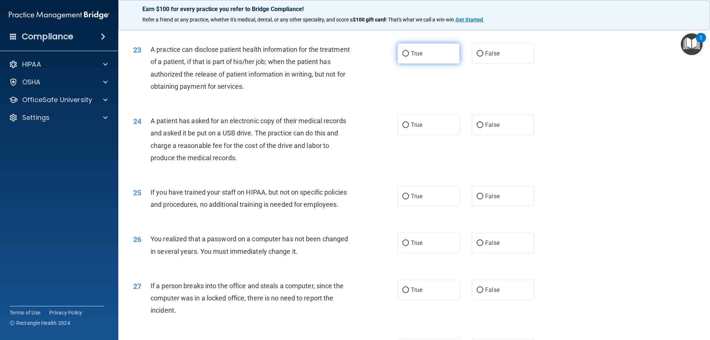
click at [411, 57] on span "True" at bounding box center [416, 53] width 11 height 7
click at [409, 57] on input "True" at bounding box center [405, 54] width 7 height 6
radio input "true"
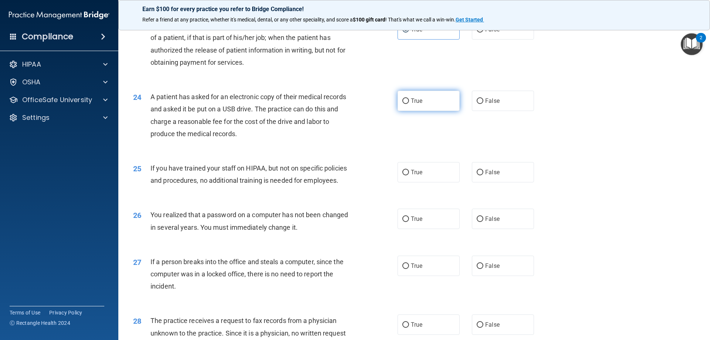
scroll to position [1220, 0]
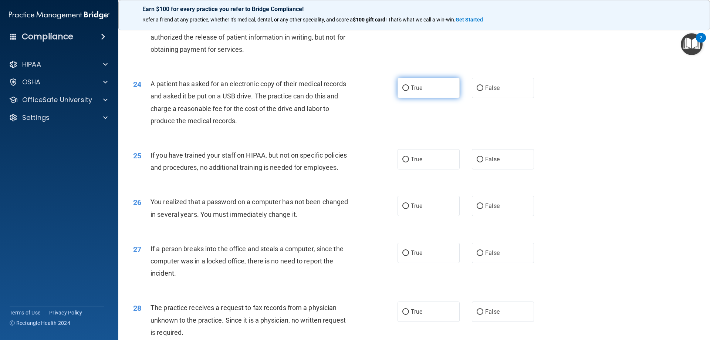
click at [406, 98] on label "True" at bounding box center [429, 88] width 62 height 20
click at [406, 91] on input "True" at bounding box center [405, 88] width 7 height 6
radio input "true"
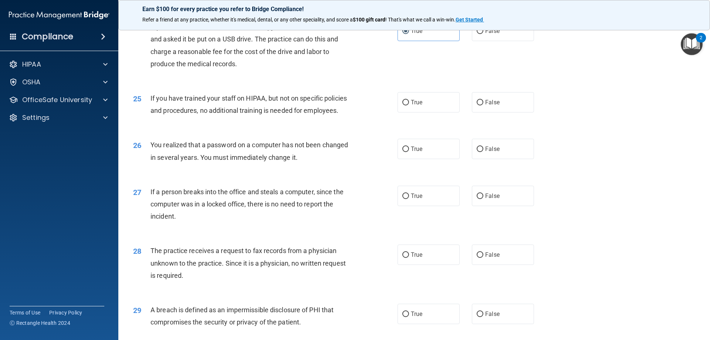
scroll to position [1294, 0]
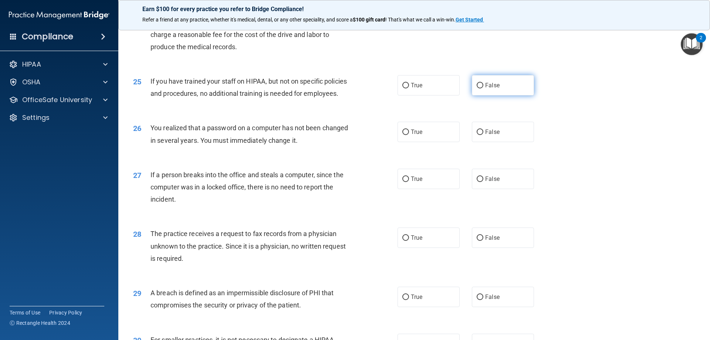
click at [486, 89] on span "False" at bounding box center [492, 85] width 14 height 7
click at [483, 88] on input "False" at bounding box center [480, 86] width 7 height 6
radio input "true"
click at [437, 142] on label "True" at bounding box center [429, 132] width 62 height 20
click at [409, 135] on input "True" at bounding box center [405, 132] width 7 height 6
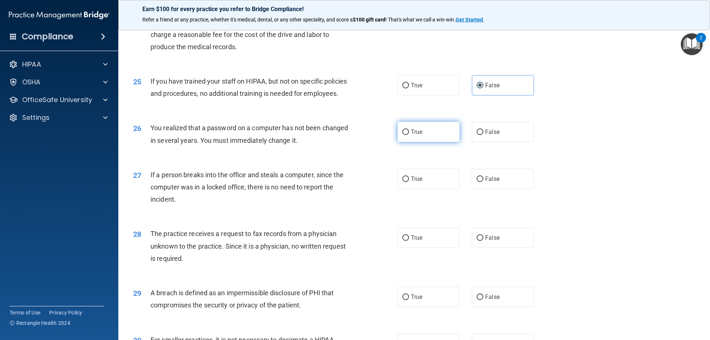
radio input "true"
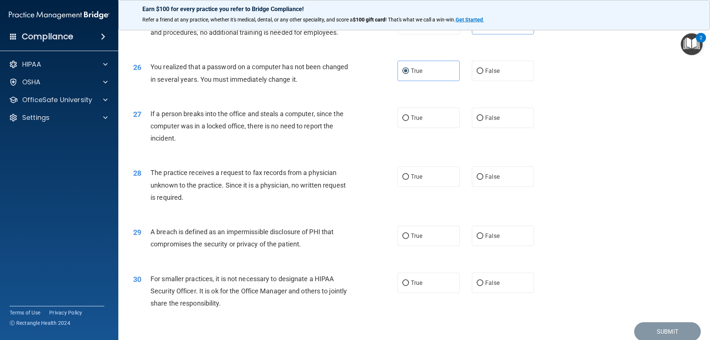
scroll to position [1368, 0]
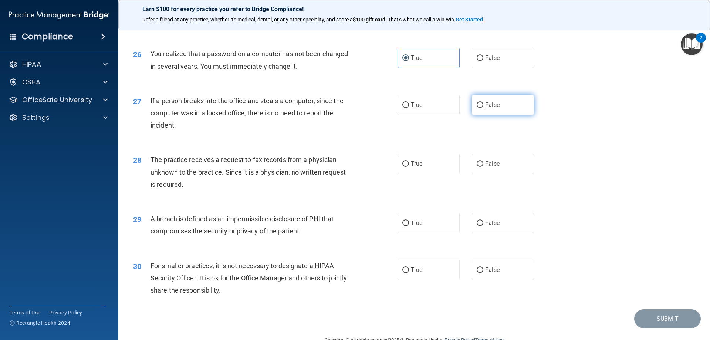
click at [492, 108] on span "False" at bounding box center [492, 104] width 14 height 7
click at [483, 108] on input "False" at bounding box center [480, 105] width 7 height 6
radio input "true"
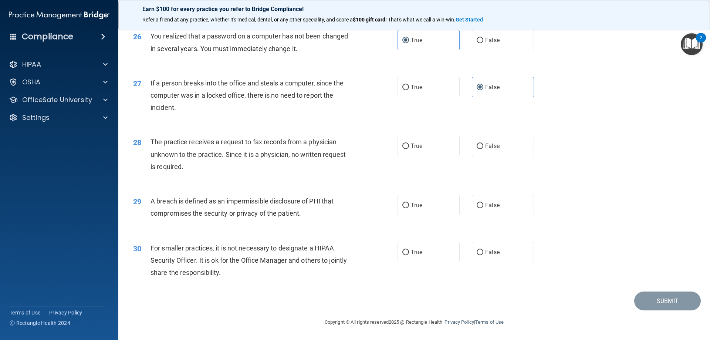
scroll to position [1411, 0]
click at [492, 141] on label "False" at bounding box center [503, 146] width 62 height 20
click at [483, 144] on input "False" at bounding box center [480, 147] width 7 height 6
radio input "true"
click at [425, 207] on label "True" at bounding box center [429, 205] width 62 height 20
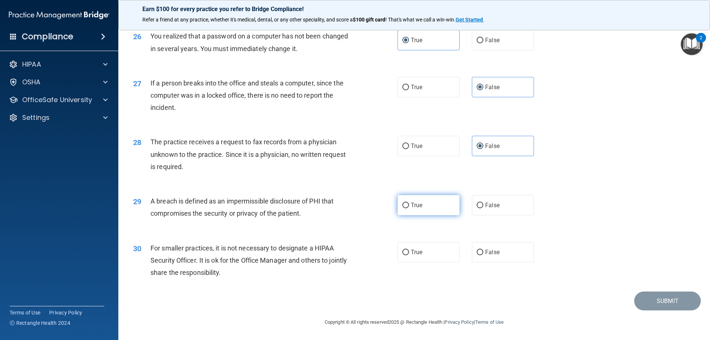
click at [409, 207] on input "True" at bounding box center [405, 206] width 7 height 6
radio input "true"
click at [421, 254] on label "True" at bounding box center [429, 252] width 62 height 20
click at [409, 254] on input "True" at bounding box center [405, 253] width 7 height 6
radio input "true"
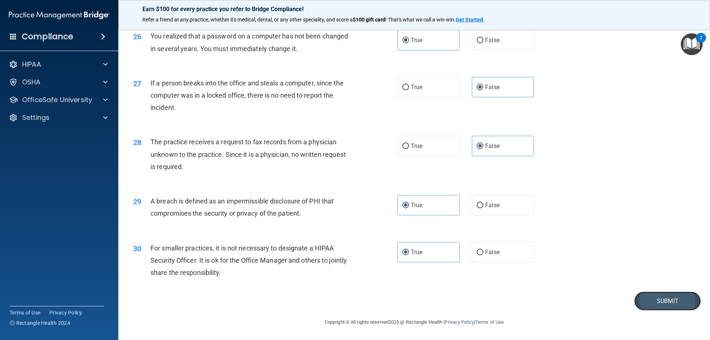
click at [679, 303] on button "Submit" at bounding box center [667, 300] width 67 height 19
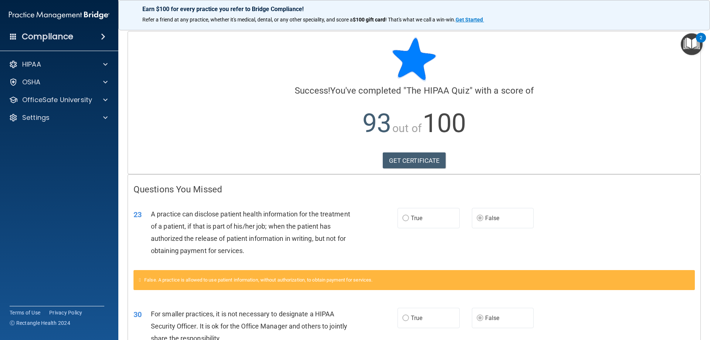
click at [327, 151] on div "Calculating your score.... Success! You've completed " The HIPAA Quiz " with a …" at bounding box center [414, 102] width 573 height 142
click at [169, 178] on div "Questions You Missed 23 A practice can disclose patient health information for …" at bounding box center [414, 283] width 573 height 217
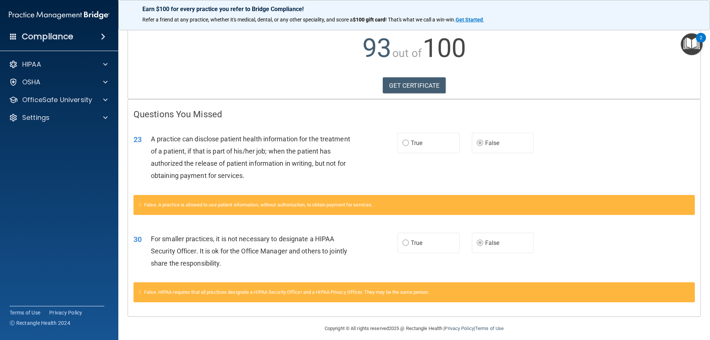
scroll to position [81, 0]
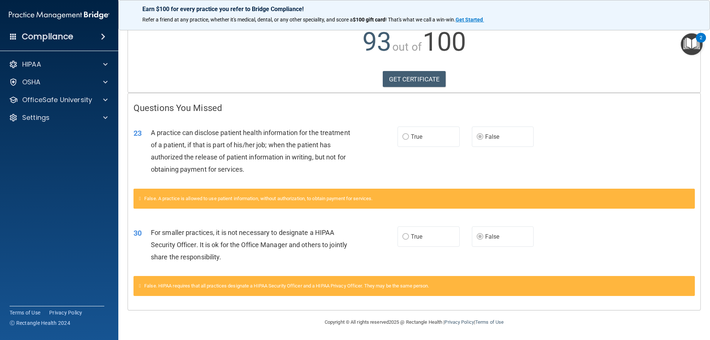
click at [207, 166] on span "A practice can disclose patient health information for the treatment of a patie…" at bounding box center [250, 151] width 199 height 45
click at [311, 163] on div "A practice can disclose patient health information for the treatment of a patie…" at bounding box center [254, 150] width 206 height 49
click at [97, 67] on div at bounding box center [104, 64] width 18 height 9
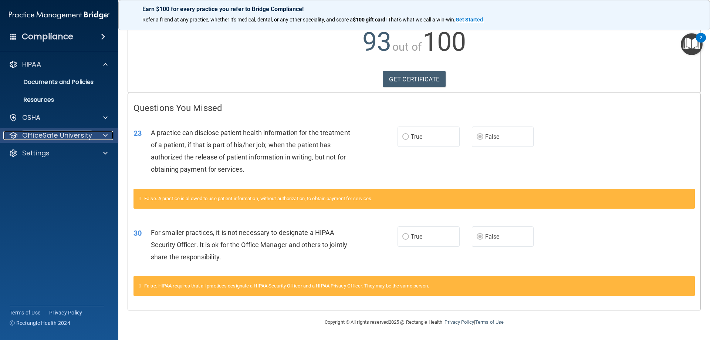
click at [104, 134] on span at bounding box center [105, 135] width 4 height 9
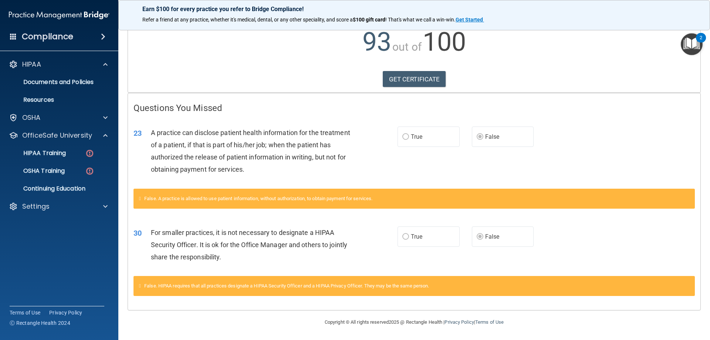
click at [152, 101] on div "Questions You Missed 23 A practice can disclose patient health information for …" at bounding box center [414, 201] width 573 height 217
click at [322, 98] on div "Questions You Missed 23 A practice can disclose patient health information for …" at bounding box center [414, 201] width 573 height 217
click at [402, 133] on label "True" at bounding box center [429, 136] width 62 height 20
click at [501, 135] on label "False" at bounding box center [503, 136] width 62 height 20
click at [341, 83] on div "GET CERTIFICATE" at bounding box center [414, 79] width 561 height 16
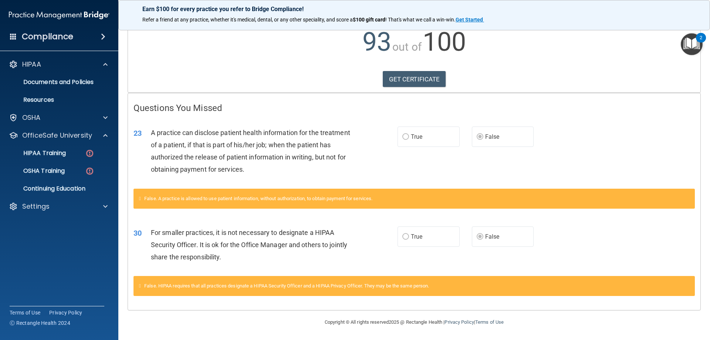
click at [328, 82] on div "GET CERTIFICATE" at bounding box center [414, 79] width 561 height 16
click at [57, 152] on p "HIPAA Training" at bounding box center [35, 152] width 61 height 7
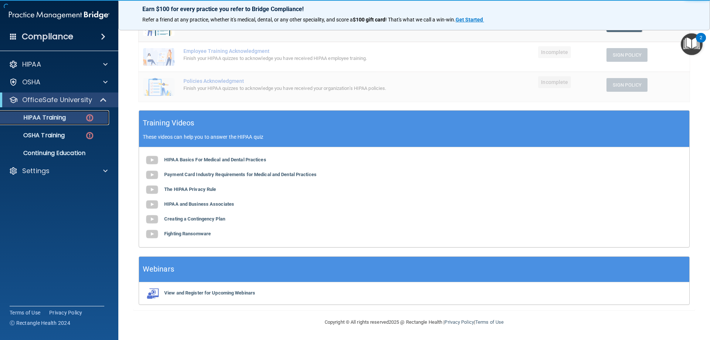
scroll to position [38, 0]
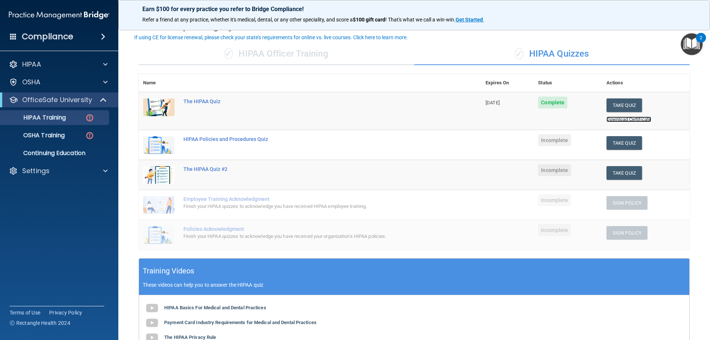
click at [625, 119] on link "Download Certificate" at bounding box center [629, 120] width 45 height 6
